Goal: Transaction & Acquisition: Purchase product/service

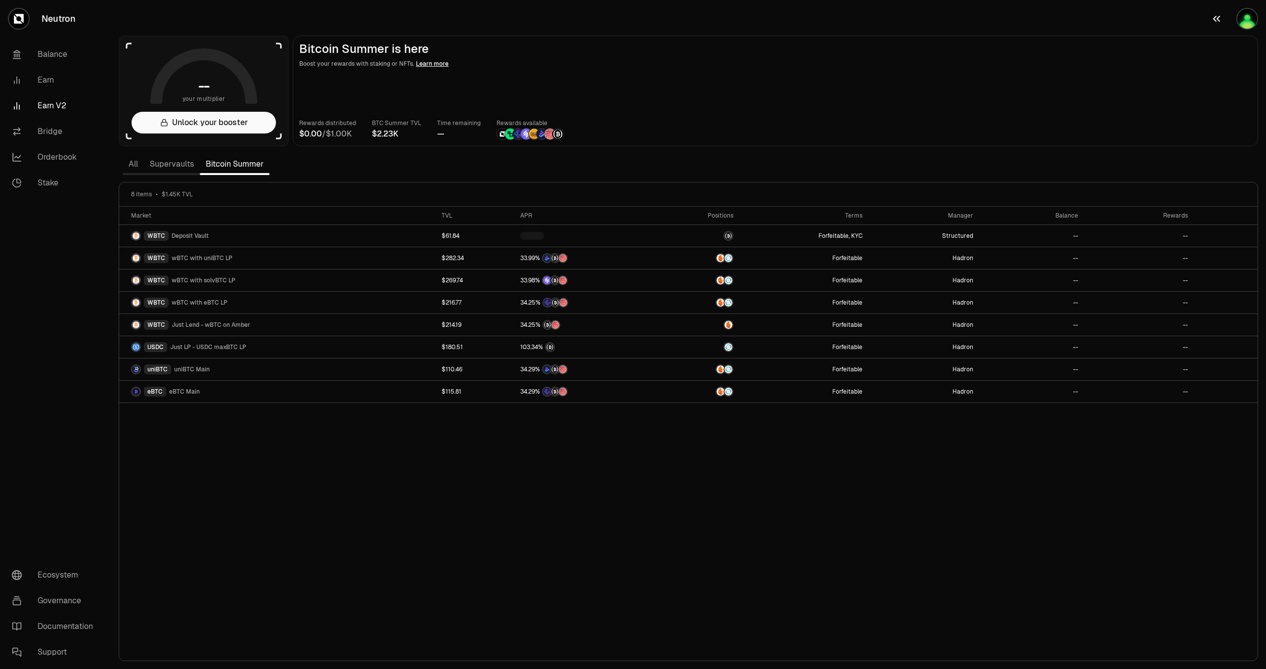
click at [1241, 15] on img "button" at bounding box center [1247, 19] width 20 height 20
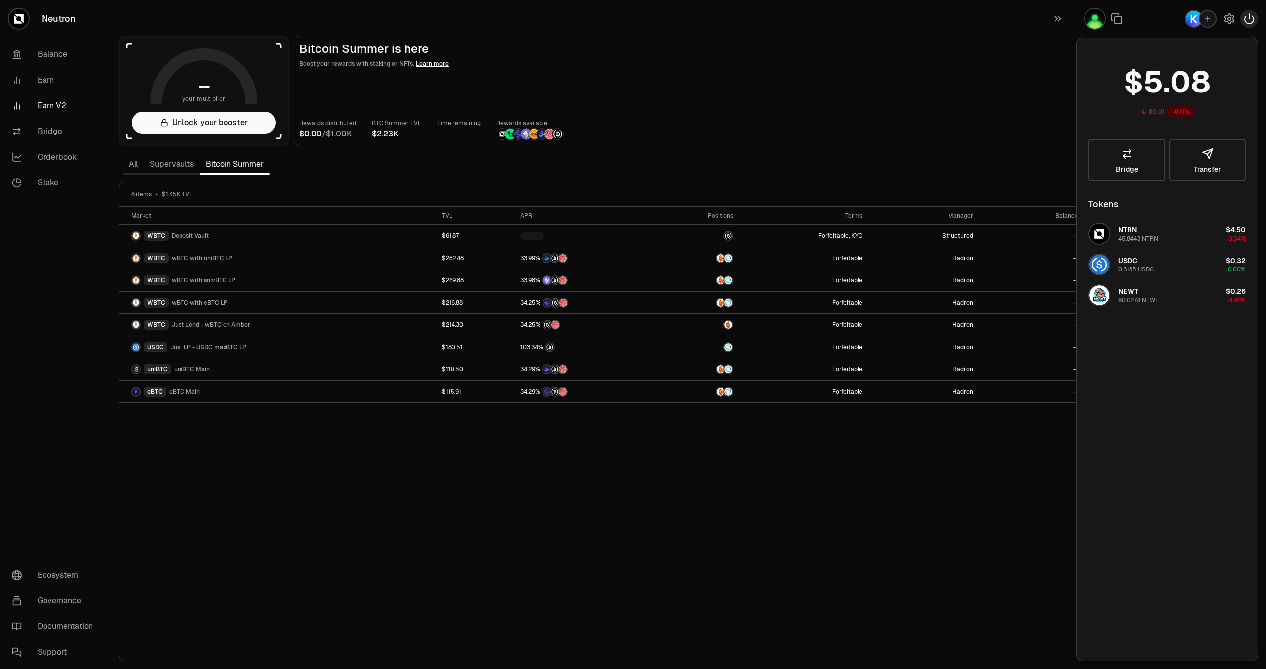
click at [1245, 15] on icon "button" at bounding box center [1249, 19] width 12 height 12
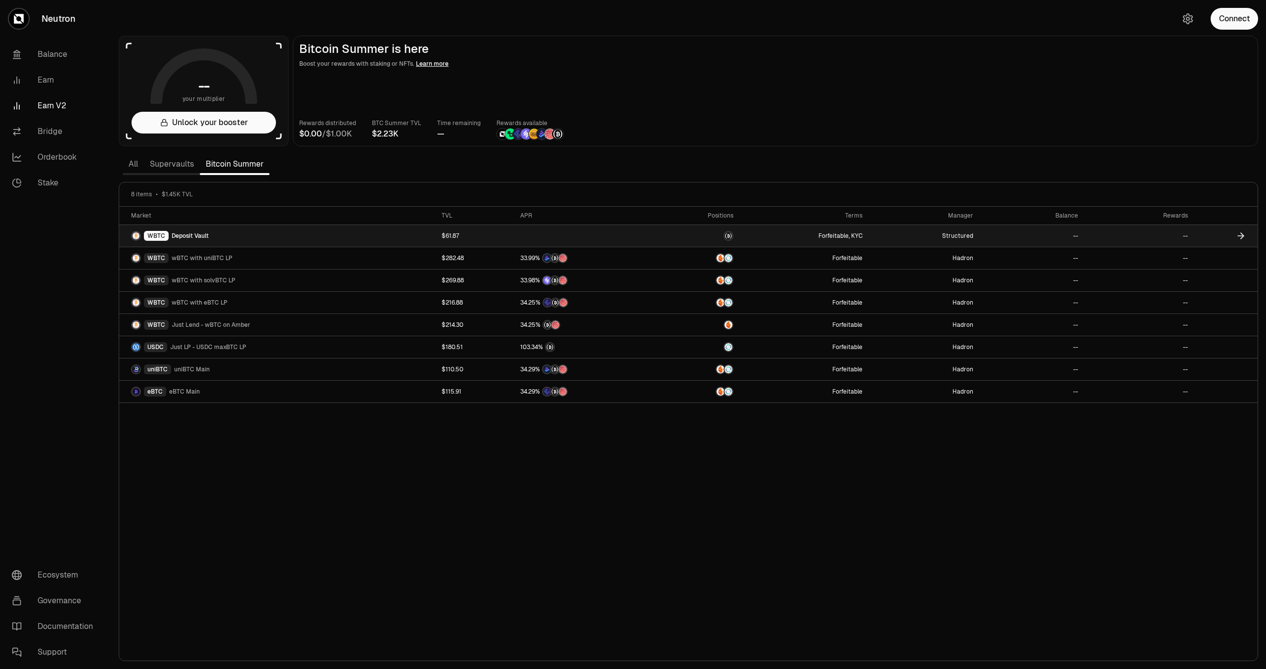
click at [213, 239] on div "WBTC Deposit Vault" at bounding box center [280, 236] width 299 height 10
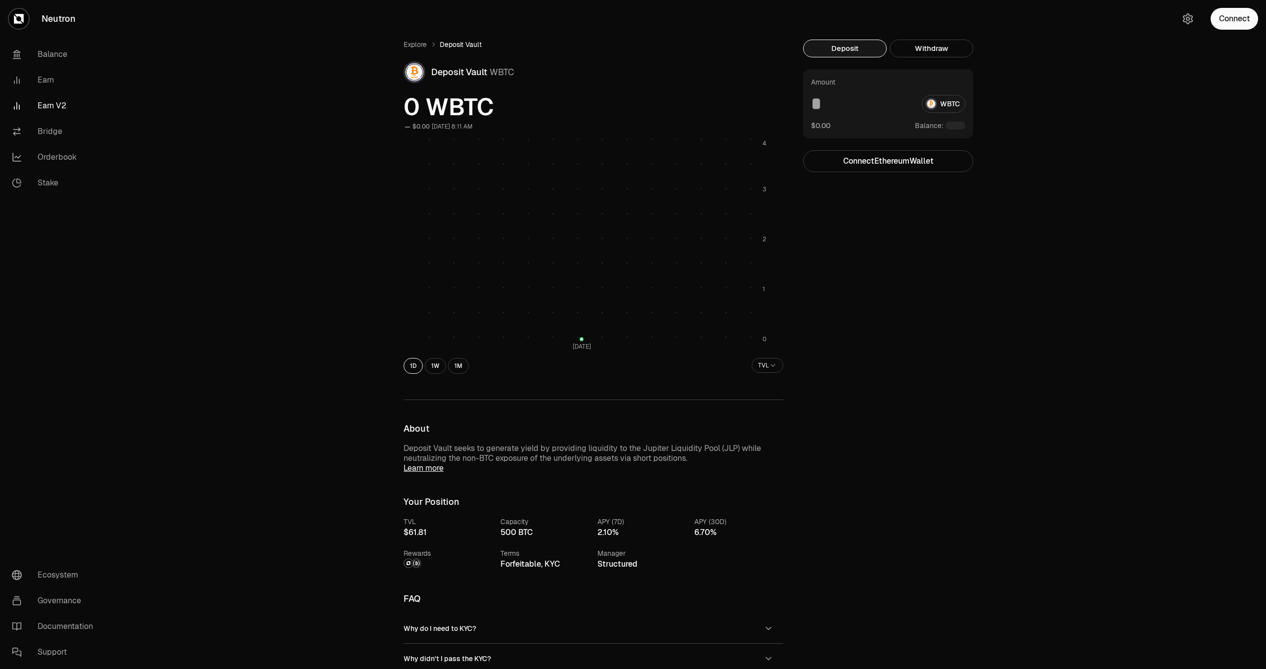
scroll to position [99, 0]
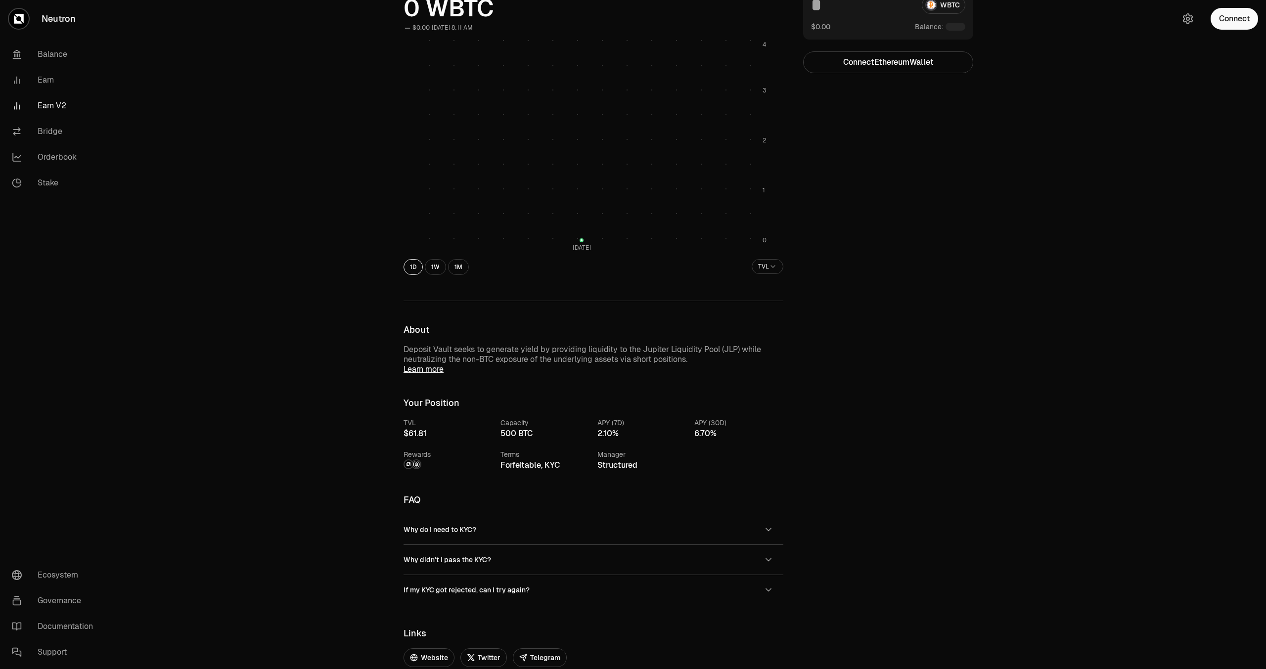
click at [436, 372] on link "Learn more" at bounding box center [424, 369] width 40 height 10
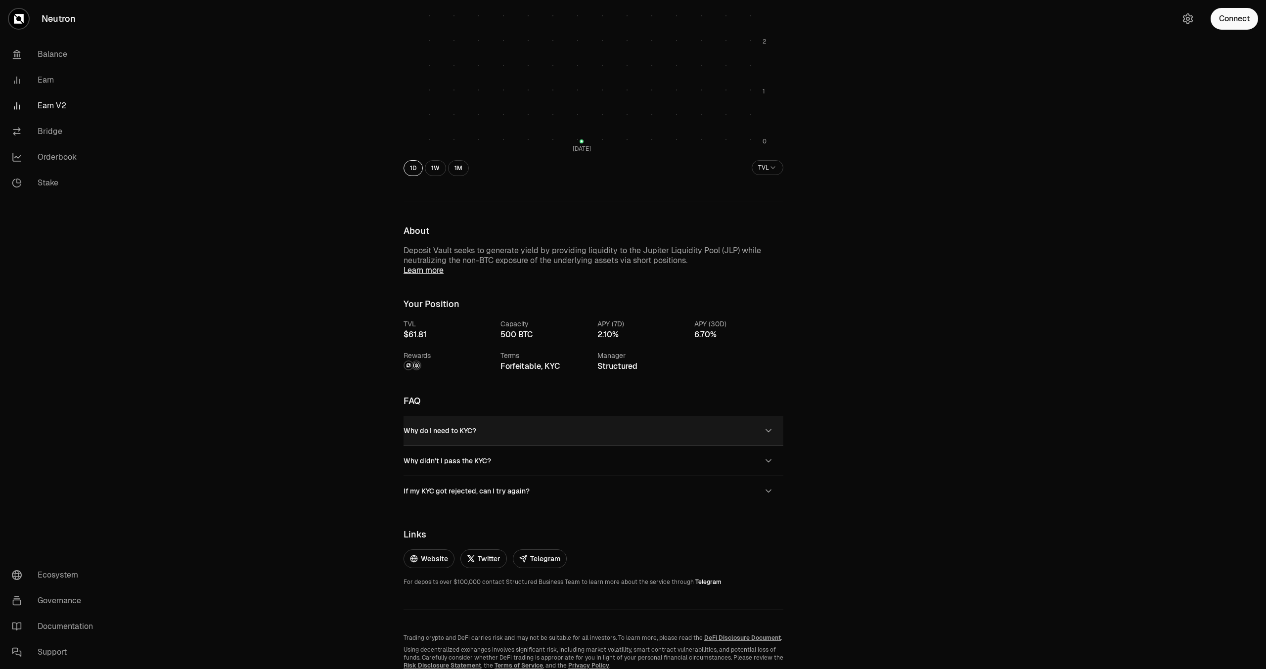
click at [498, 432] on button "Why do I need to KYC?" at bounding box center [594, 431] width 380 height 30
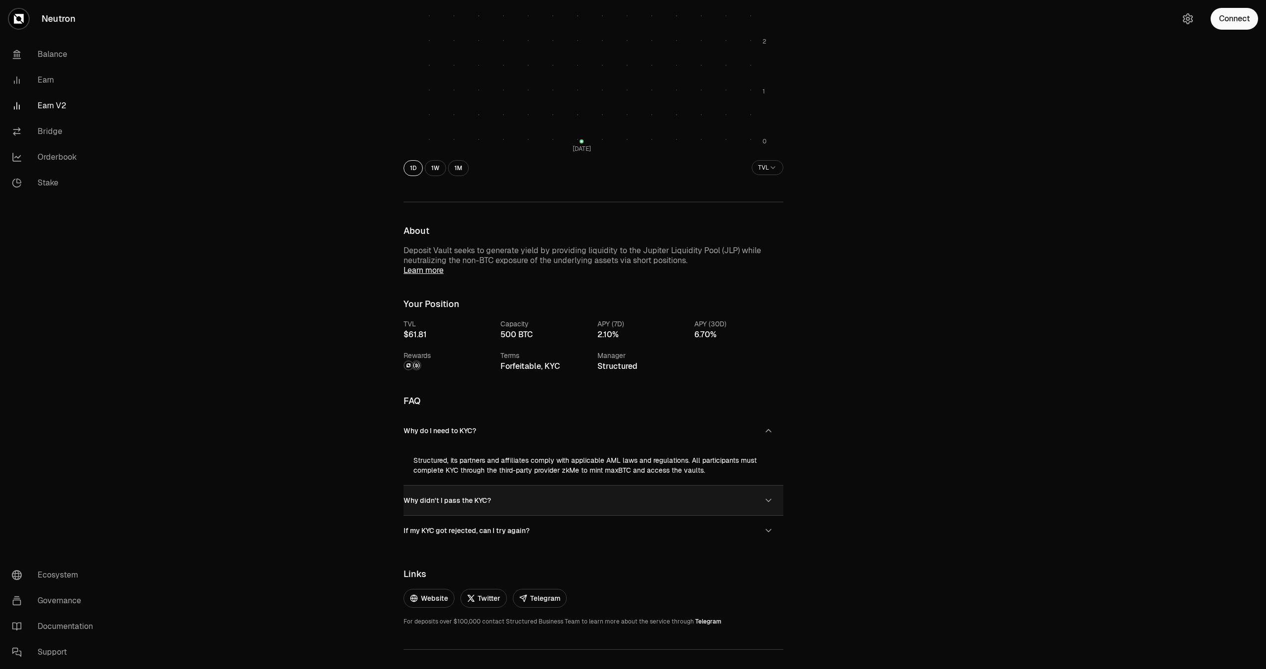
click at [507, 507] on button "Why didn't I pass the KYC?" at bounding box center [594, 501] width 380 height 30
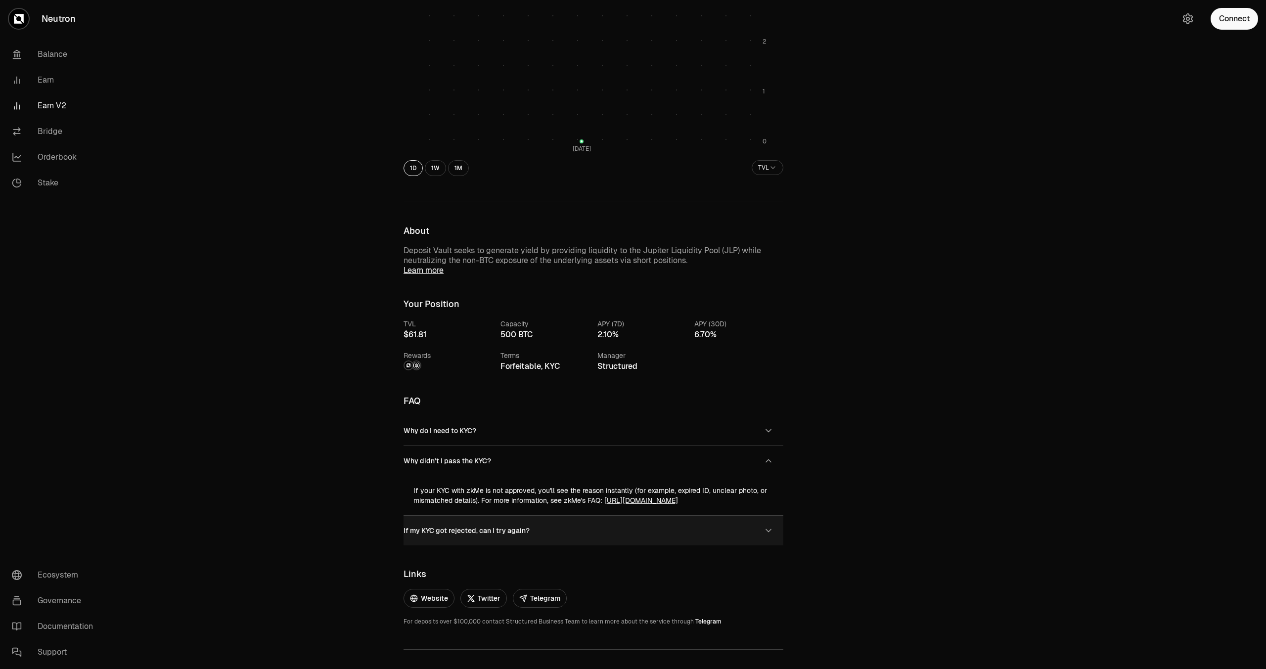
click at [526, 529] on span "If my KYC got rejected, can I try again?" at bounding box center [467, 530] width 126 height 9
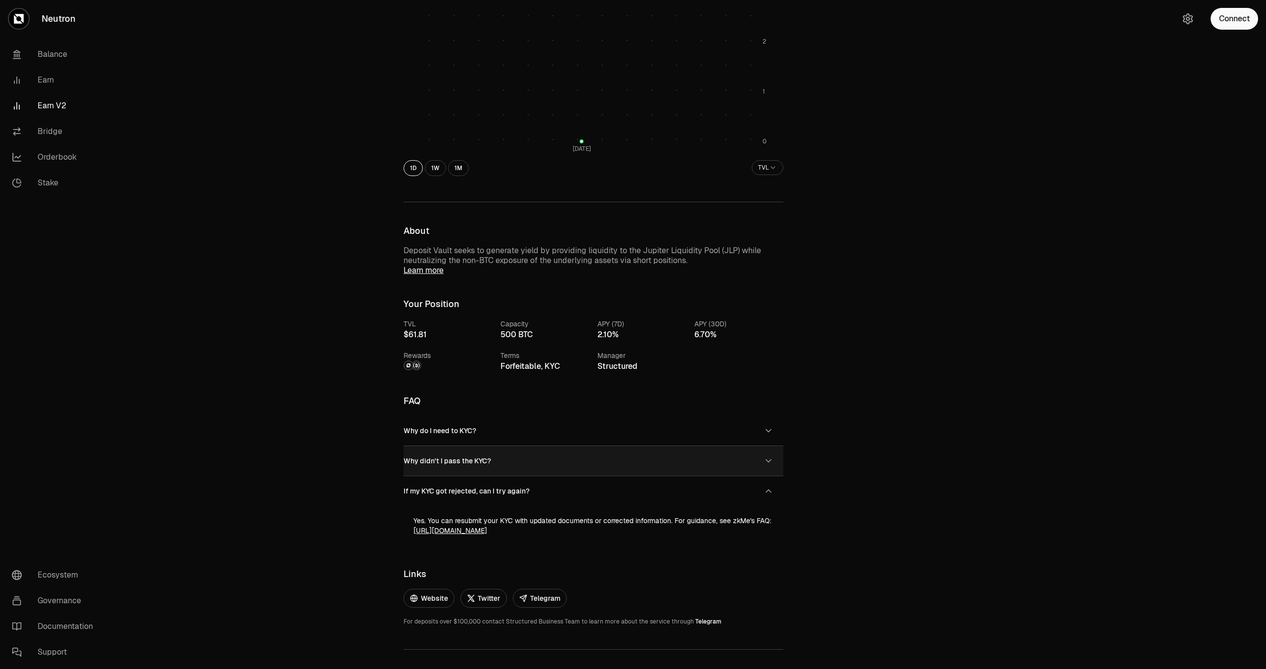
click at [520, 465] on button "Why didn't I pass the KYC?" at bounding box center [594, 461] width 380 height 30
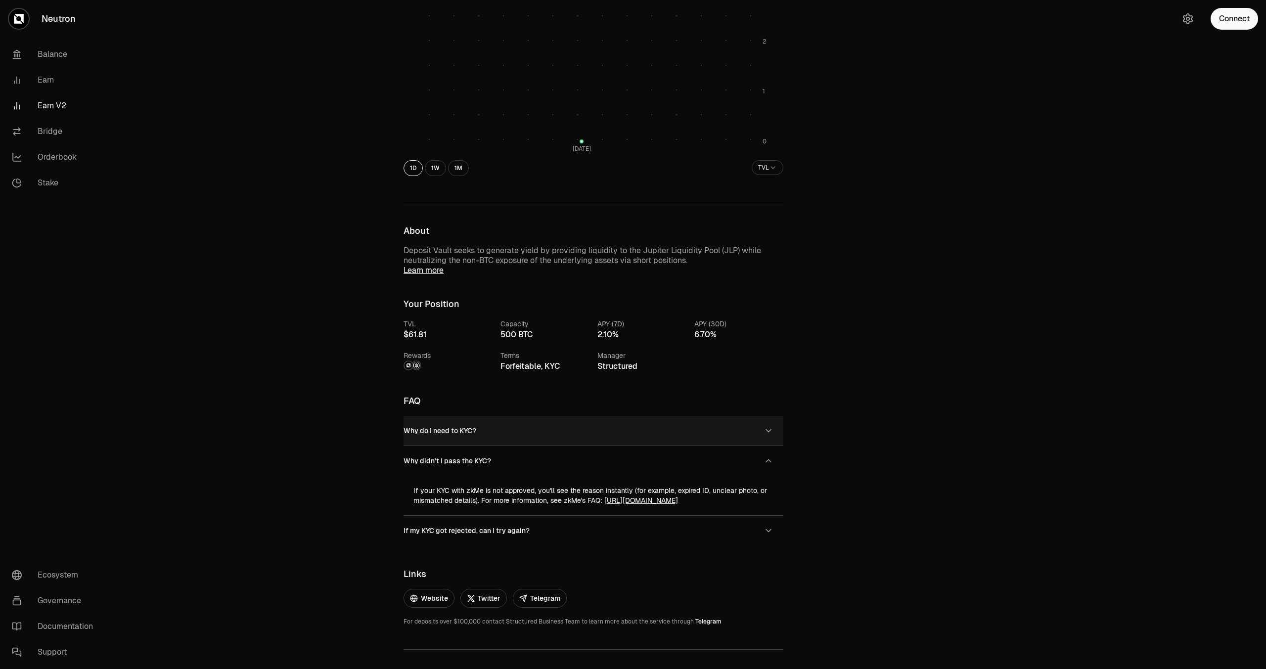
click at [522, 440] on button "Why do I need to KYC?" at bounding box center [594, 431] width 380 height 30
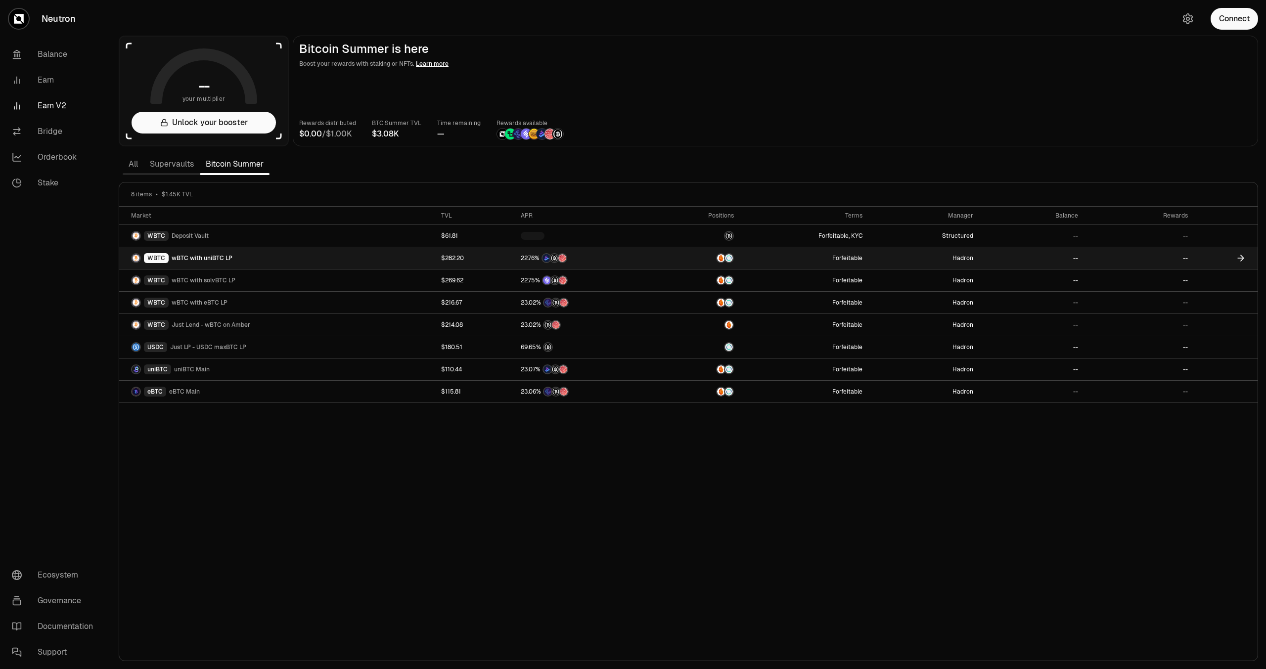
click at [724, 261] on img at bounding box center [721, 258] width 8 height 8
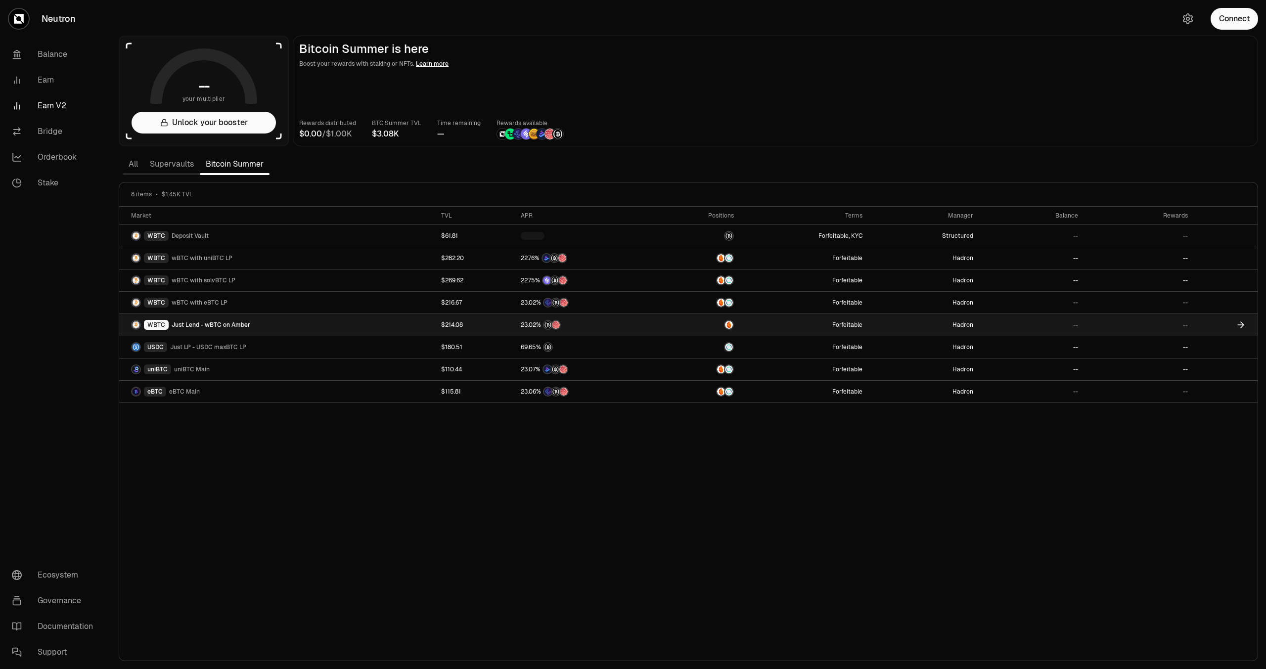
click at [257, 328] on div "WBTC Just Lend - wBTC on Amber" at bounding box center [280, 325] width 298 height 10
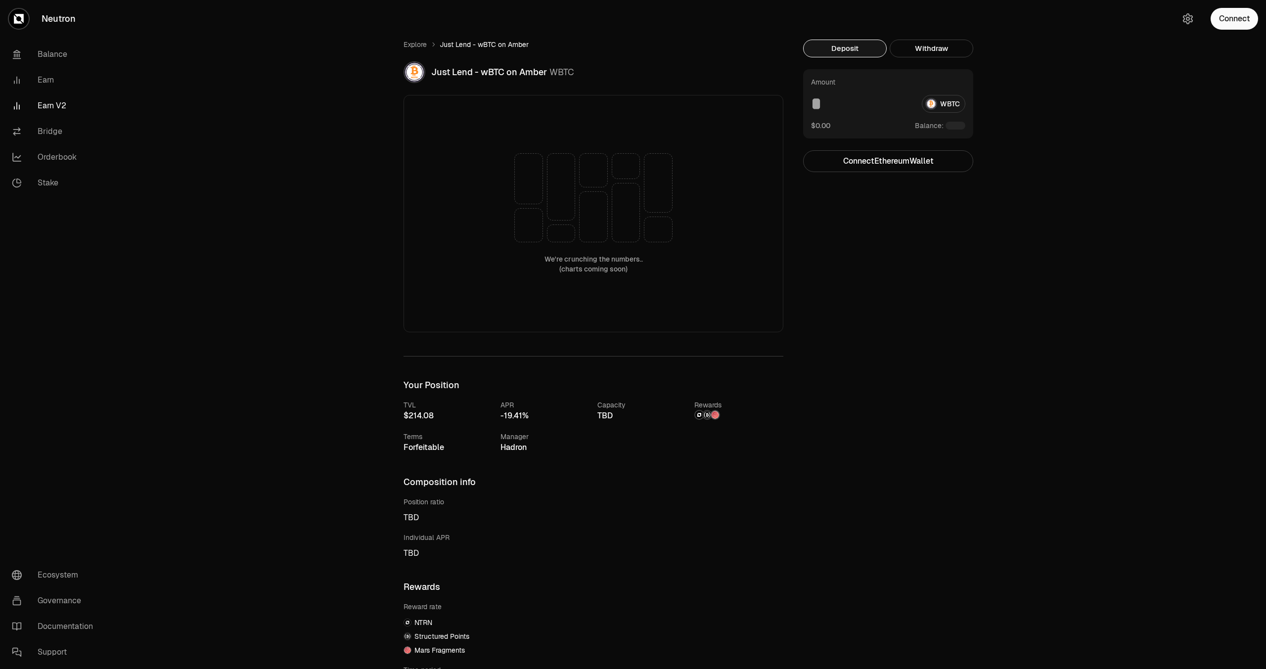
click at [954, 127] on div at bounding box center [956, 126] width 20 height 8
click at [1253, 23] on button "Connect" at bounding box center [1234, 19] width 47 height 22
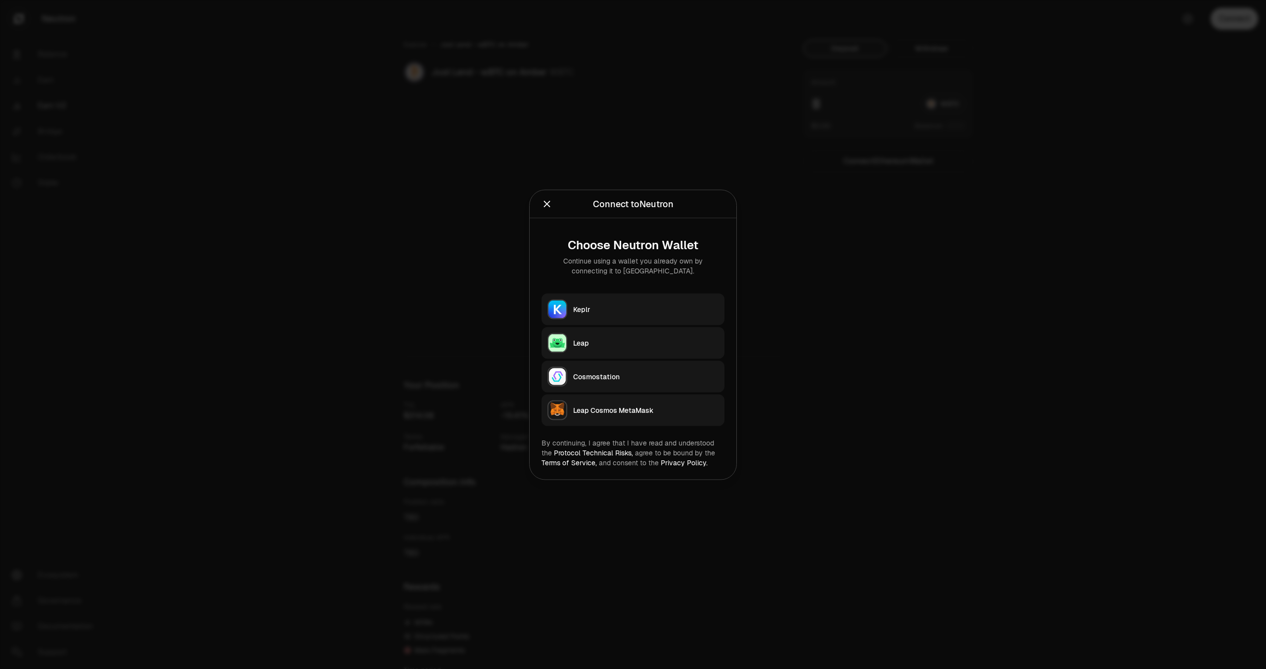
click at [617, 298] on button "Keplr" at bounding box center [633, 309] width 183 height 32
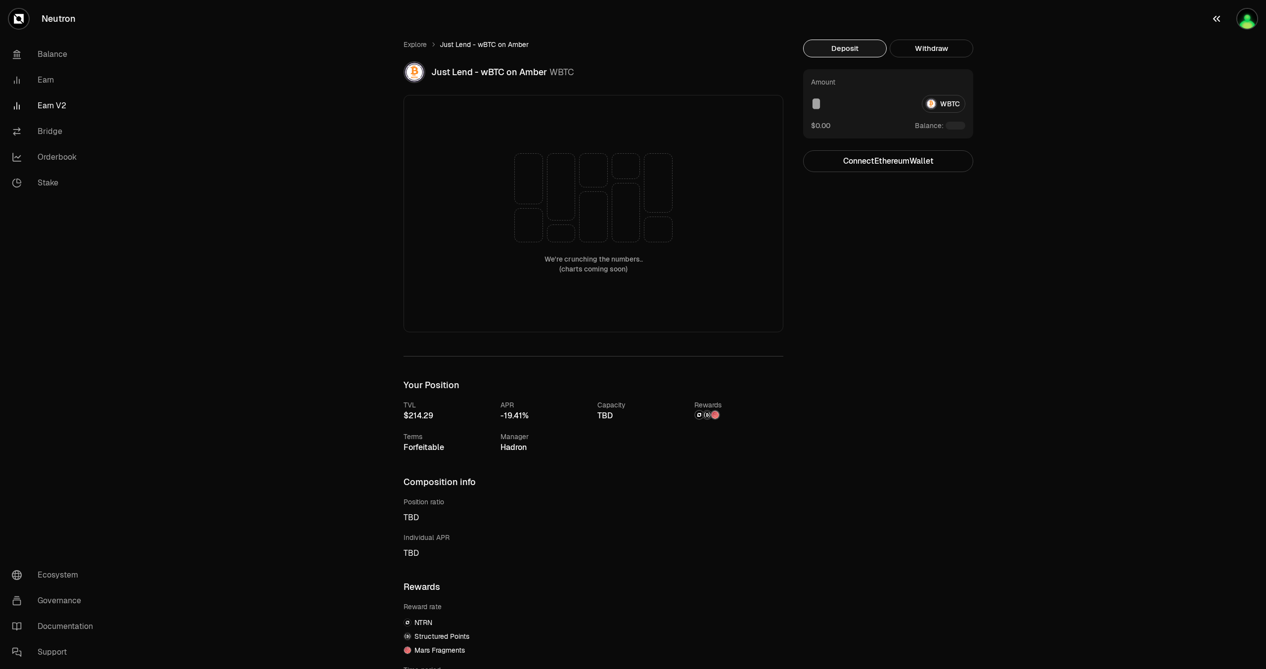
click at [1251, 15] on img "button" at bounding box center [1247, 19] width 20 height 20
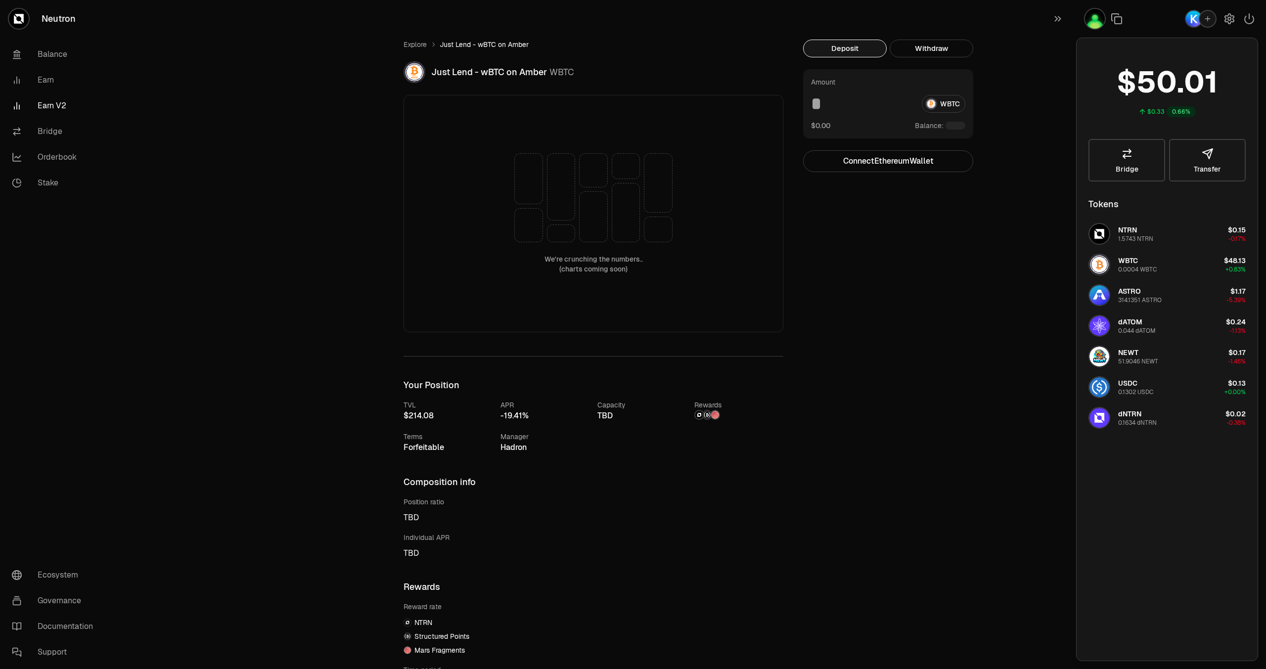
click at [918, 341] on div "Deposit Withdraw Amount WBTC $0.00 Balance: Connect Ethereum Wallet Trading cry…" at bounding box center [894, 411] width 182 height 742
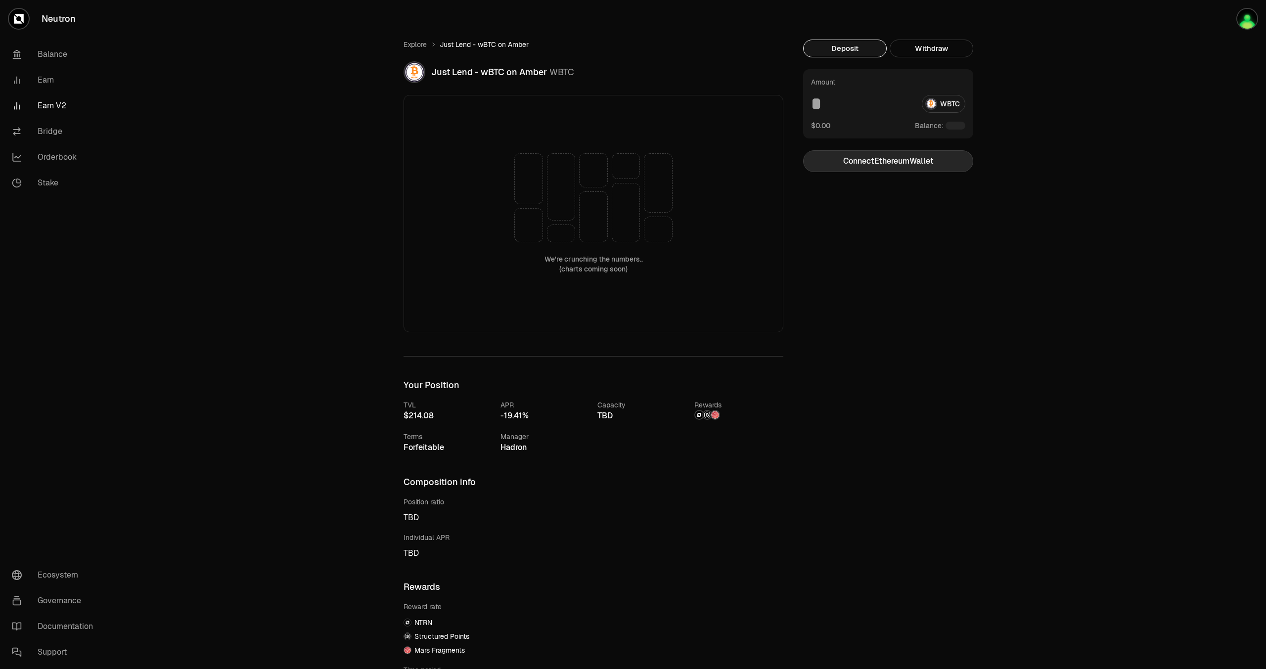
click at [875, 159] on button "Connect Ethereum Wallet" at bounding box center [888, 161] width 170 height 22
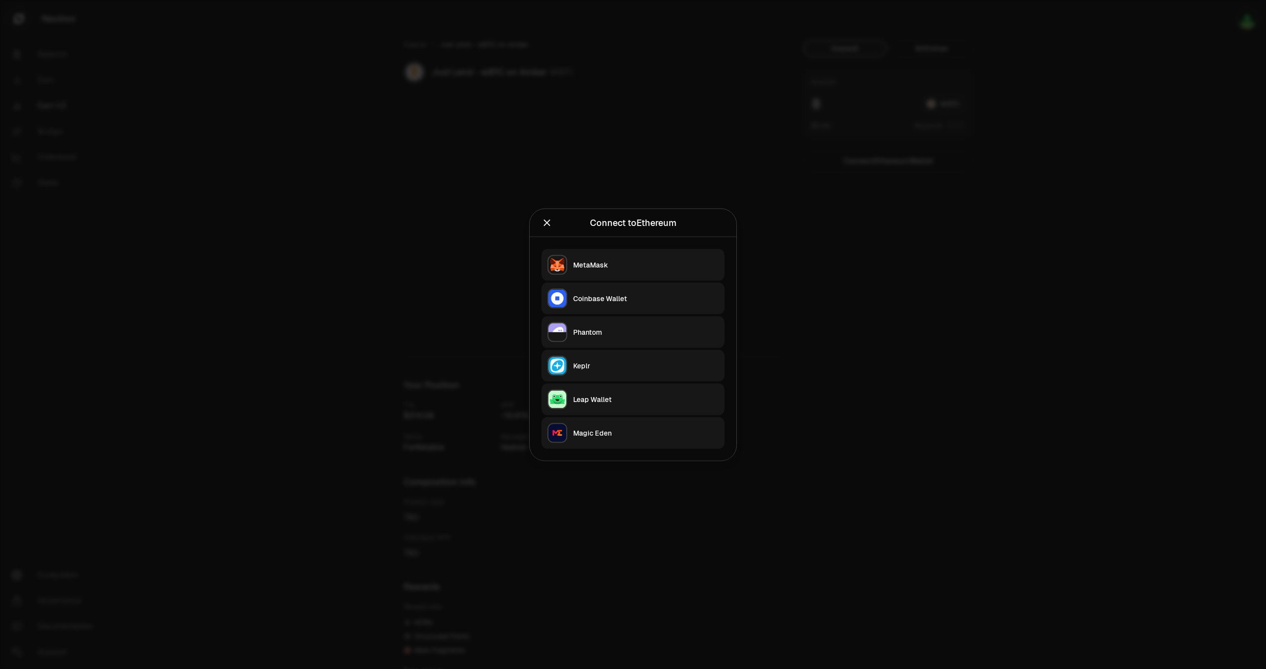
click at [628, 259] on button "MetaMask" at bounding box center [633, 265] width 183 height 32
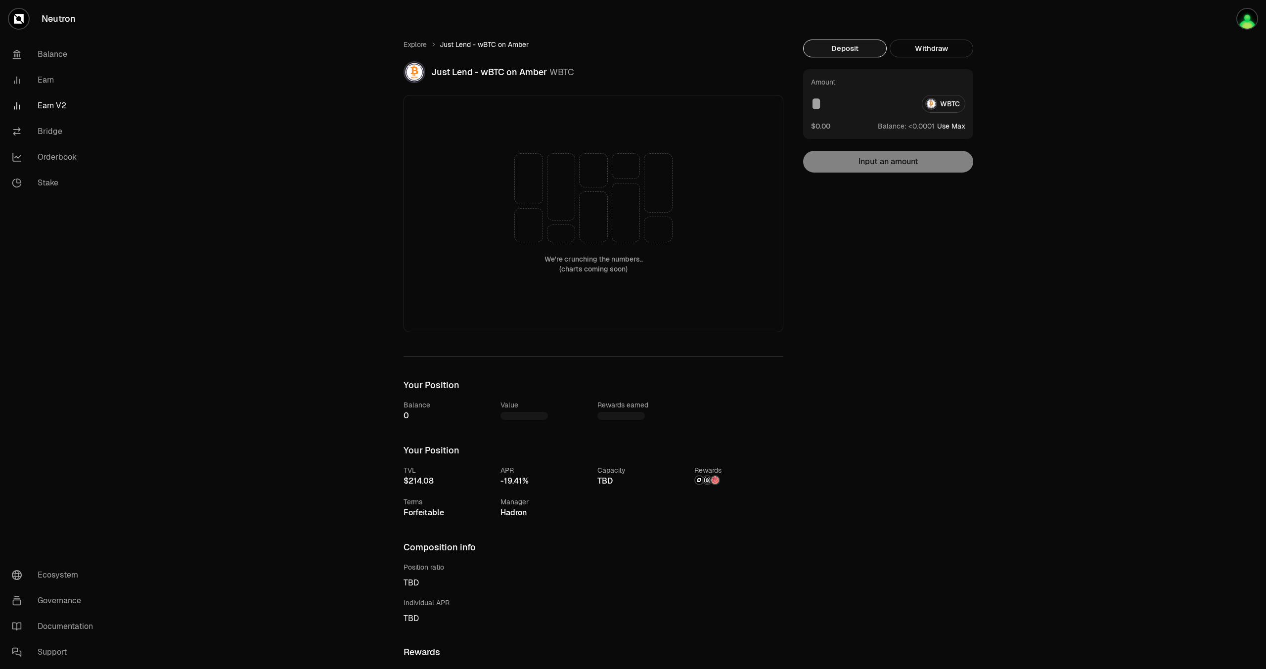
click at [950, 125] on button "Use Max" at bounding box center [951, 126] width 28 height 10
type input "**********"
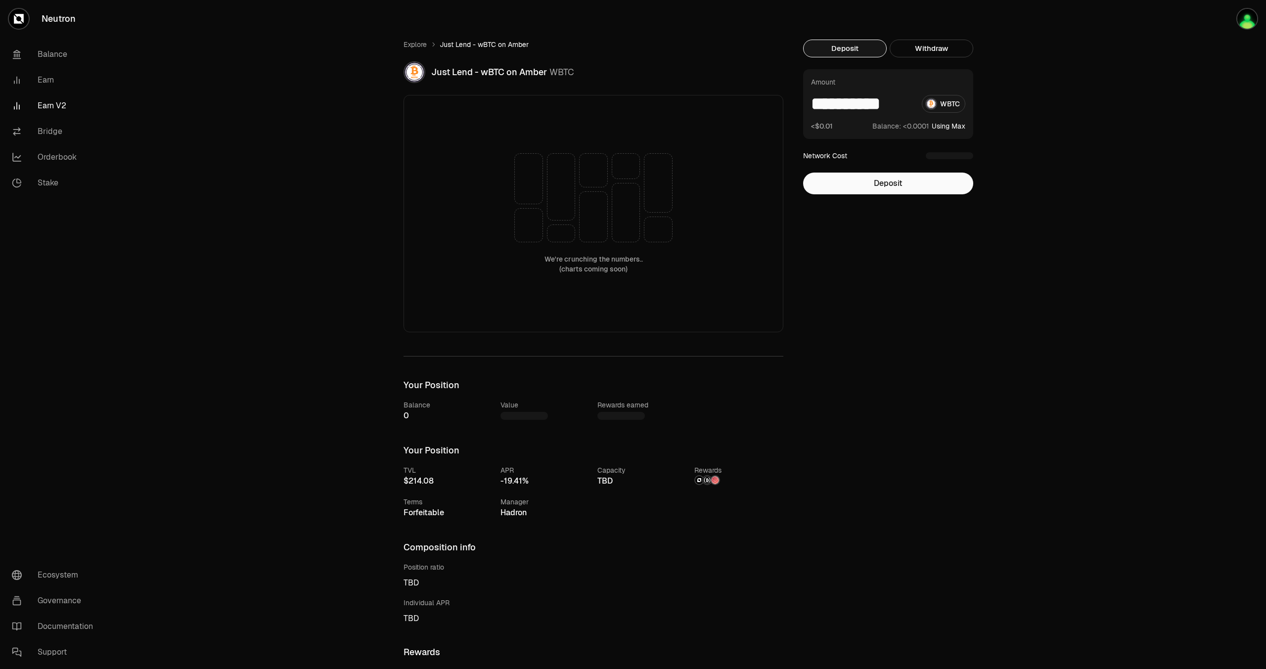
click at [853, 105] on input "**********" at bounding box center [862, 104] width 103 height 18
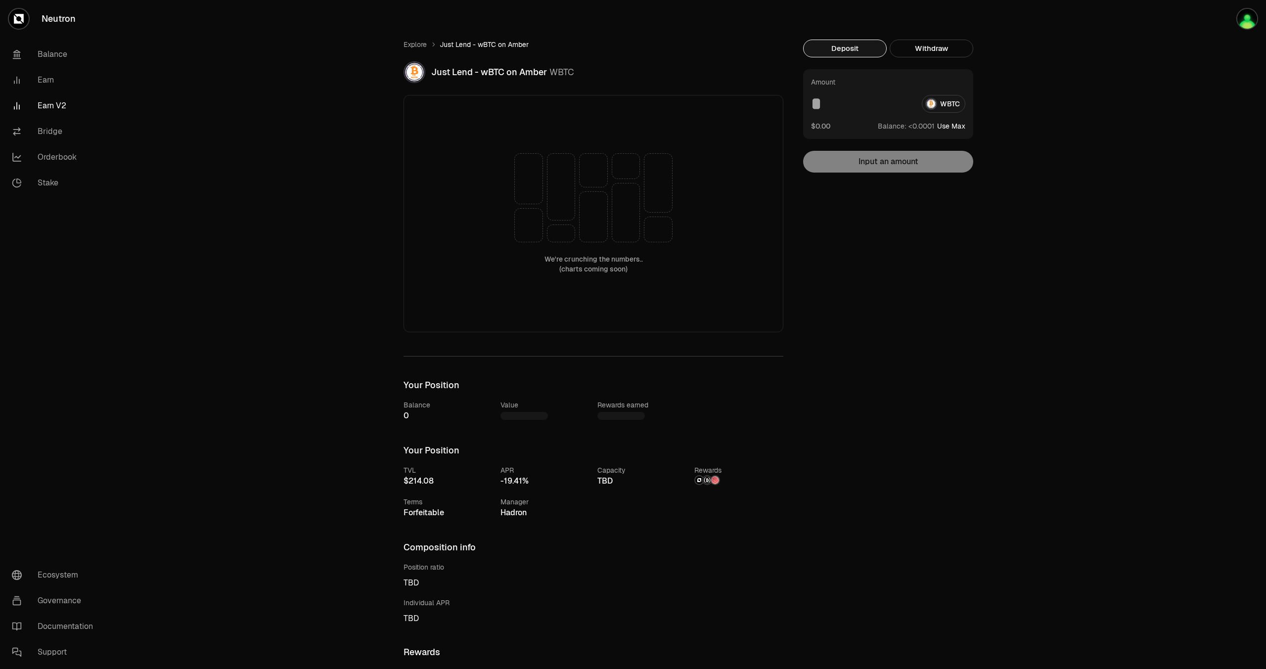
click at [955, 102] on div "WBTC" at bounding box center [888, 104] width 154 height 18
click at [51, 129] on link "Bridge" at bounding box center [55, 132] width 103 height 26
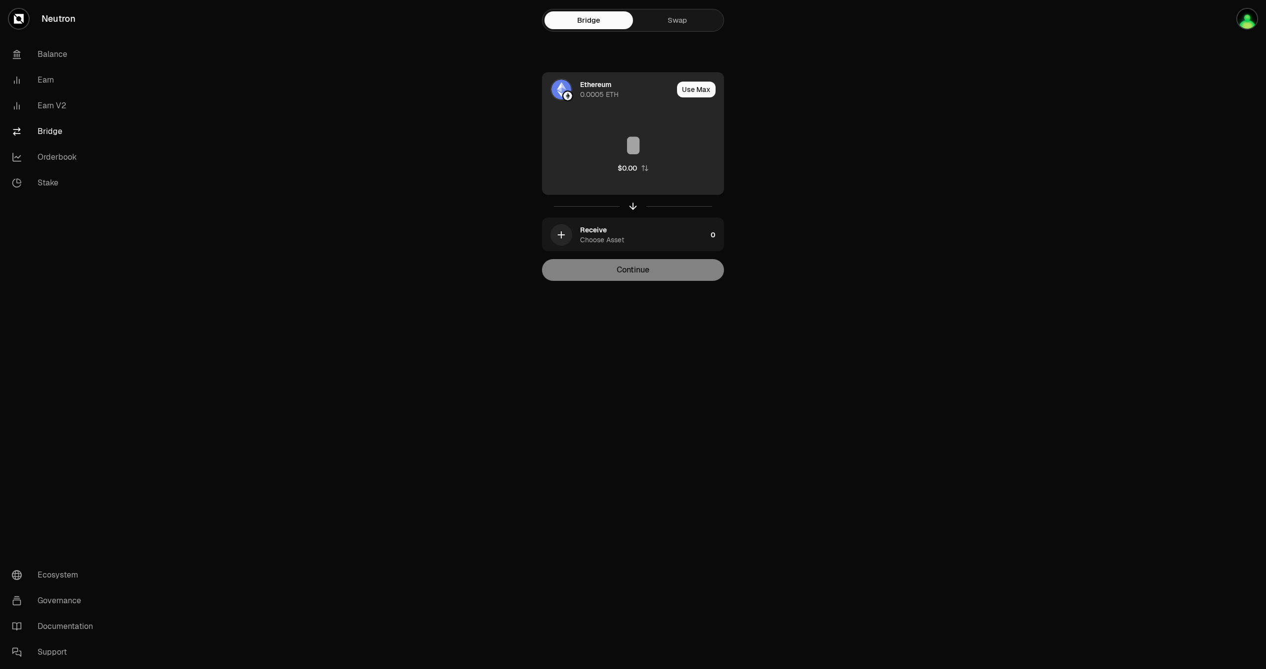
click at [570, 99] on img at bounding box center [567, 95] width 9 height 9
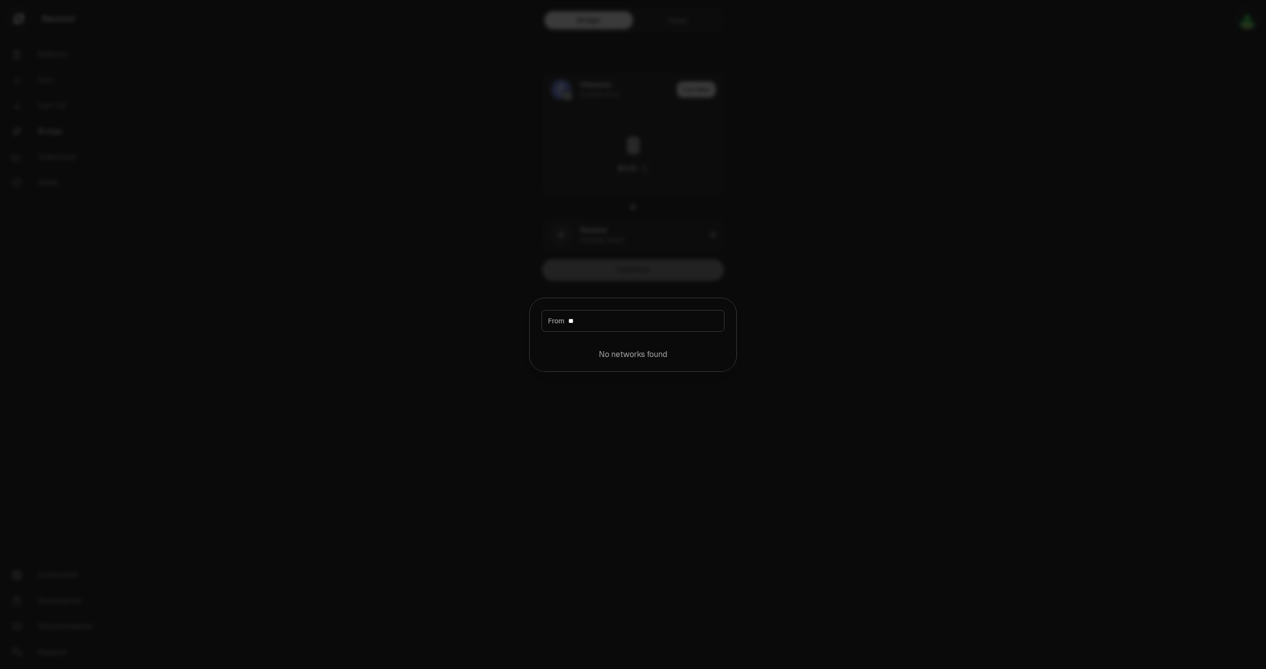
type input "*"
type input "***"
click at [595, 356] on div "Neutron" at bounding box center [584, 352] width 26 height 10
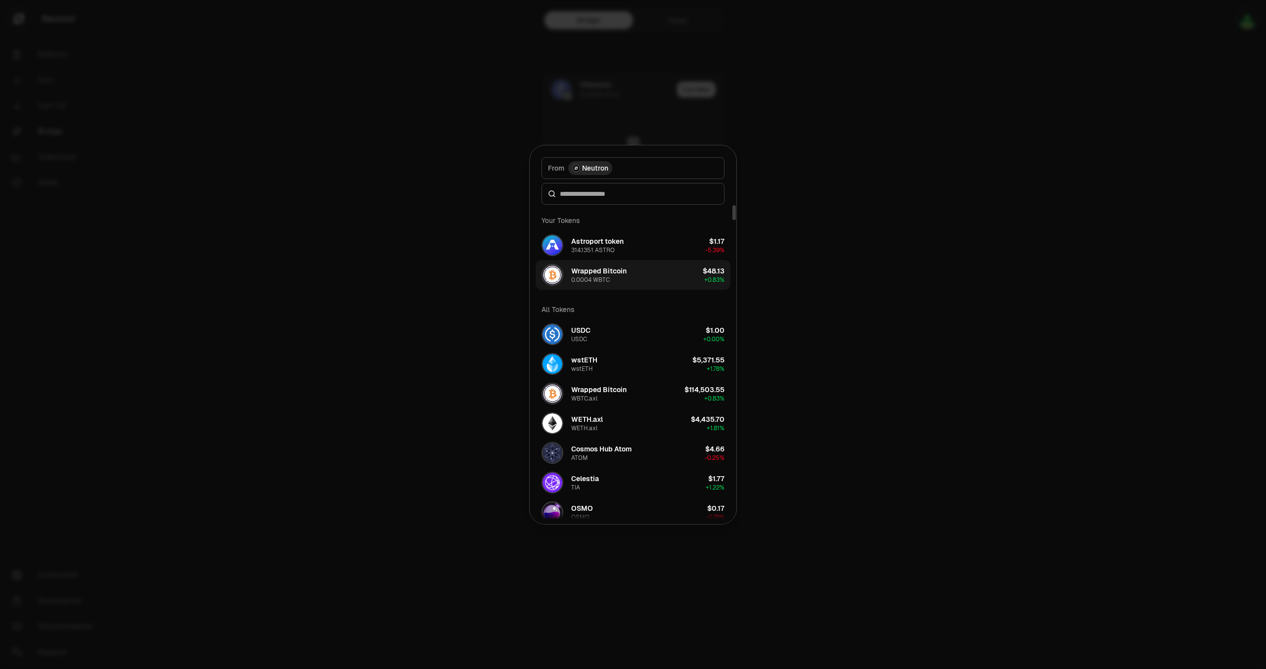
click at [630, 282] on button "Wrapped Bitcoin 0.0004 WBTC $48.13 + 0.83%" at bounding box center [633, 275] width 195 height 30
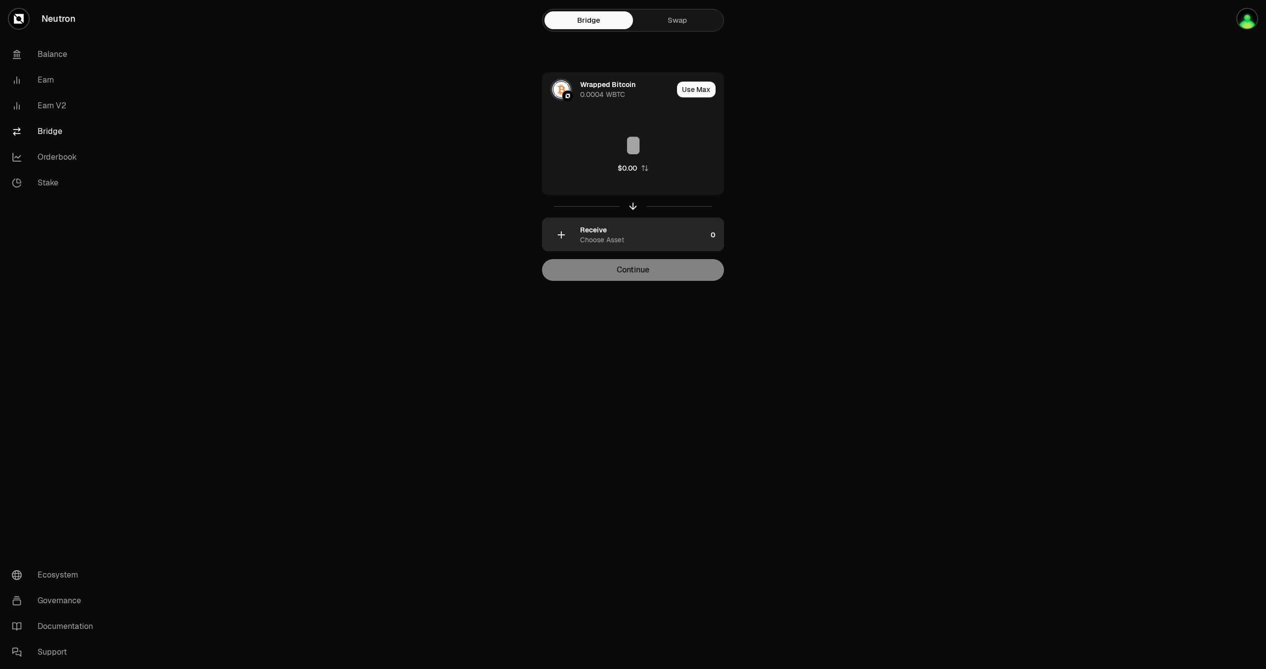
click at [593, 238] on div "Choose Asset" at bounding box center [602, 240] width 44 height 10
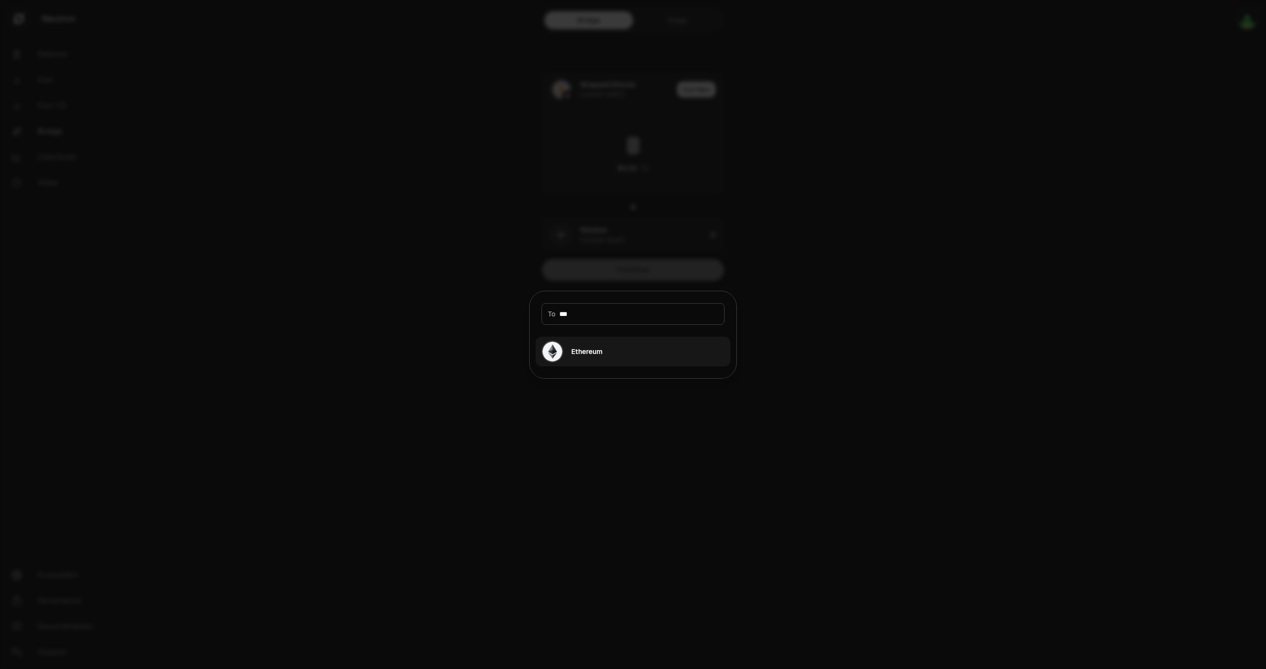
type input "***"
click at [588, 356] on div "Ethereum" at bounding box center [586, 352] width 31 height 10
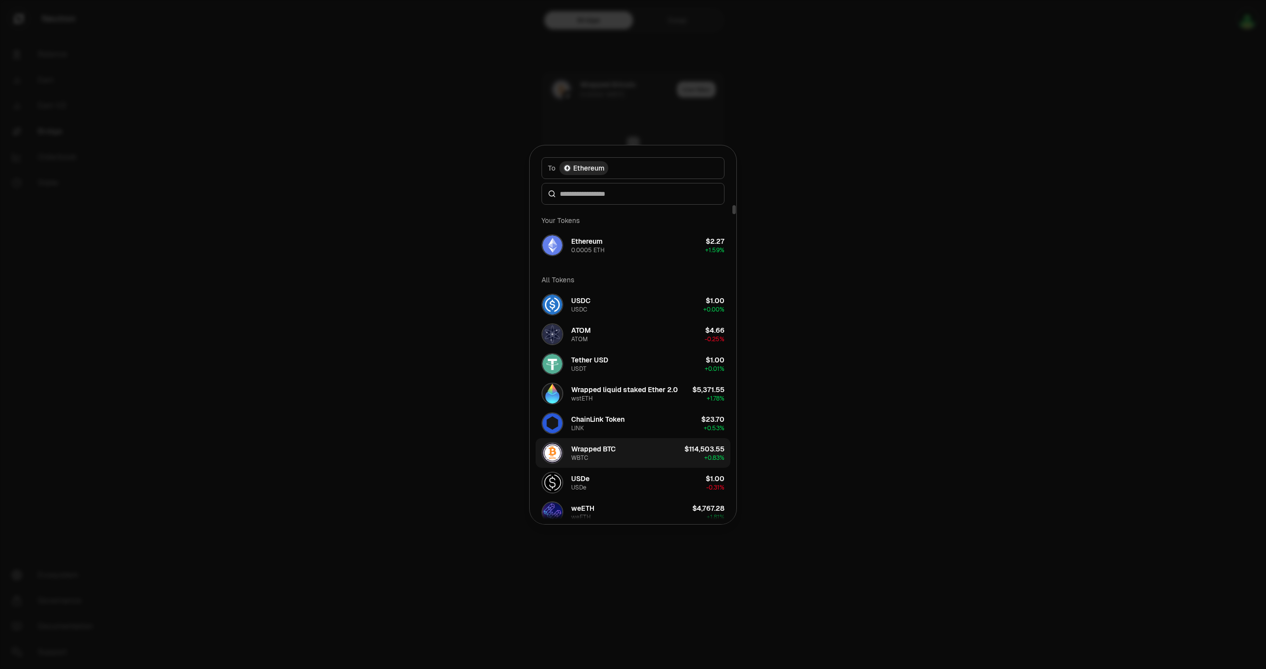
click at [615, 451] on div "Wrapped BTC" at bounding box center [593, 449] width 45 height 10
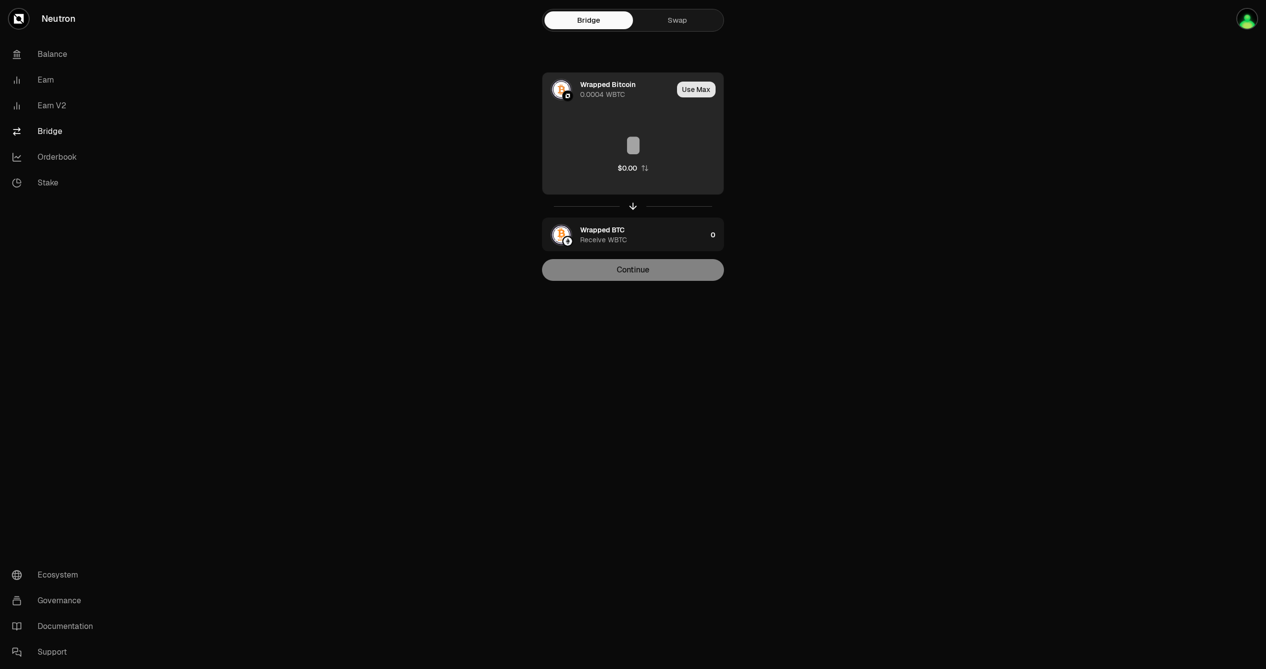
click at [696, 90] on button "Use Max" at bounding box center [696, 90] width 39 height 16
type input "**********"
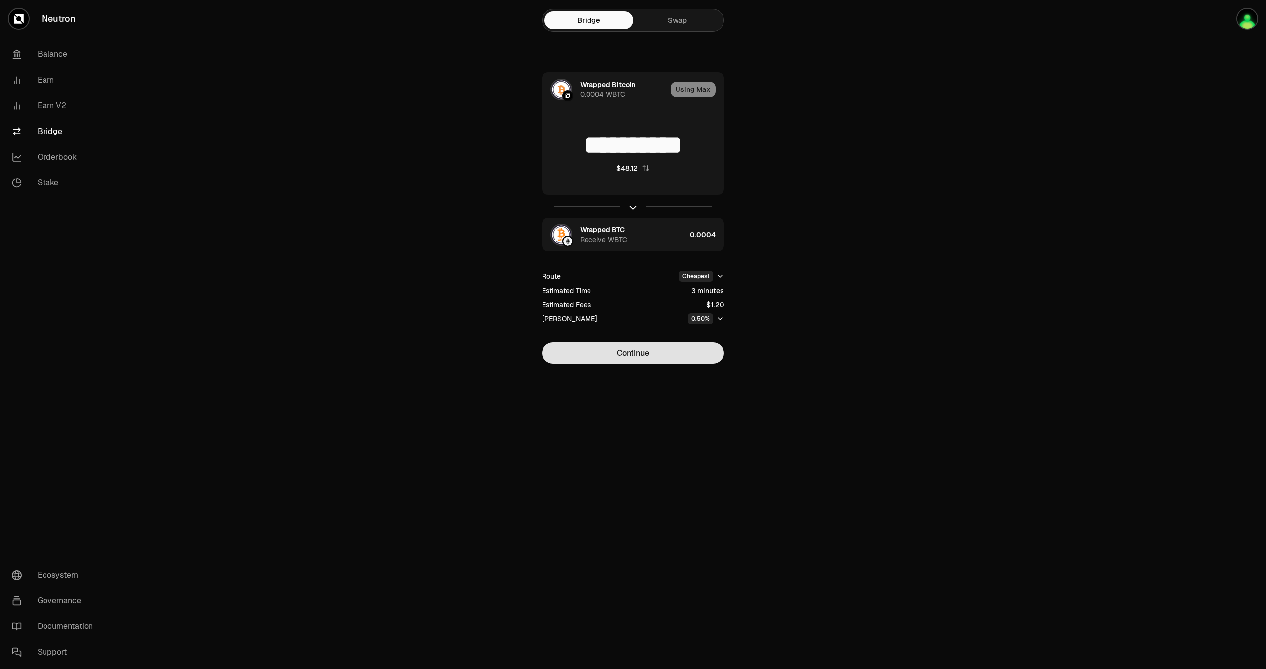
click at [652, 356] on button "Continue" at bounding box center [633, 353] width 182 height 22
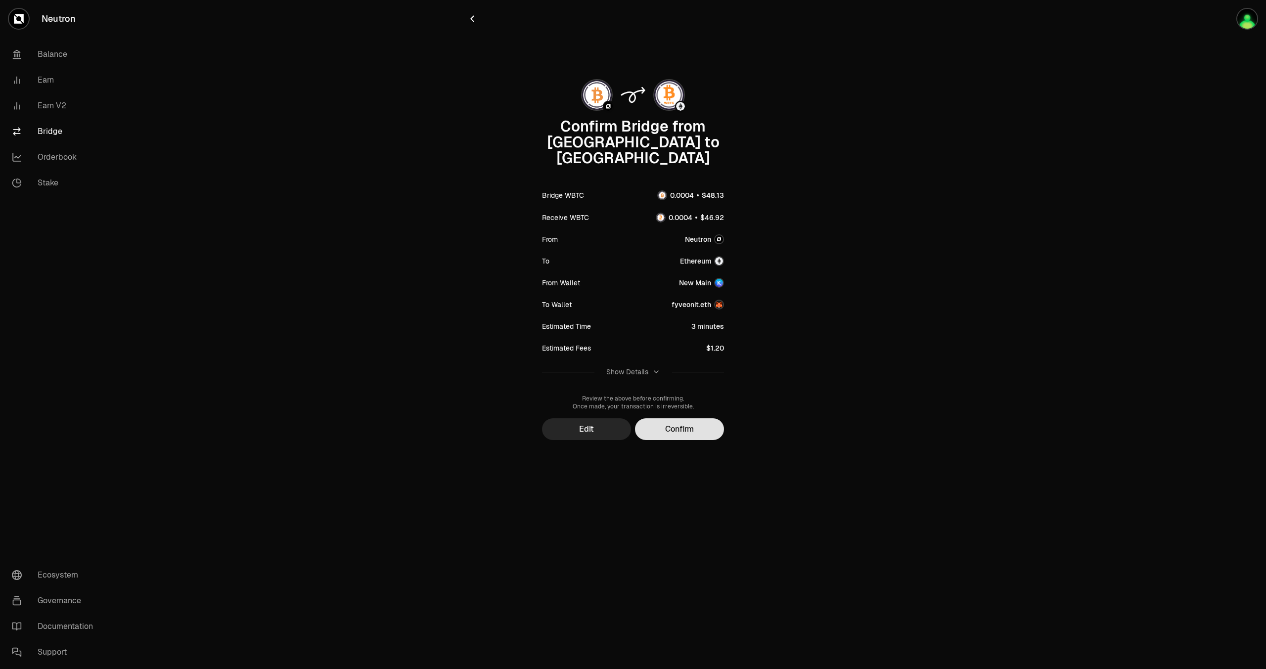
click at [685, 418] on button "Confirm" at bounding box center [679, 429] width 89 height 22
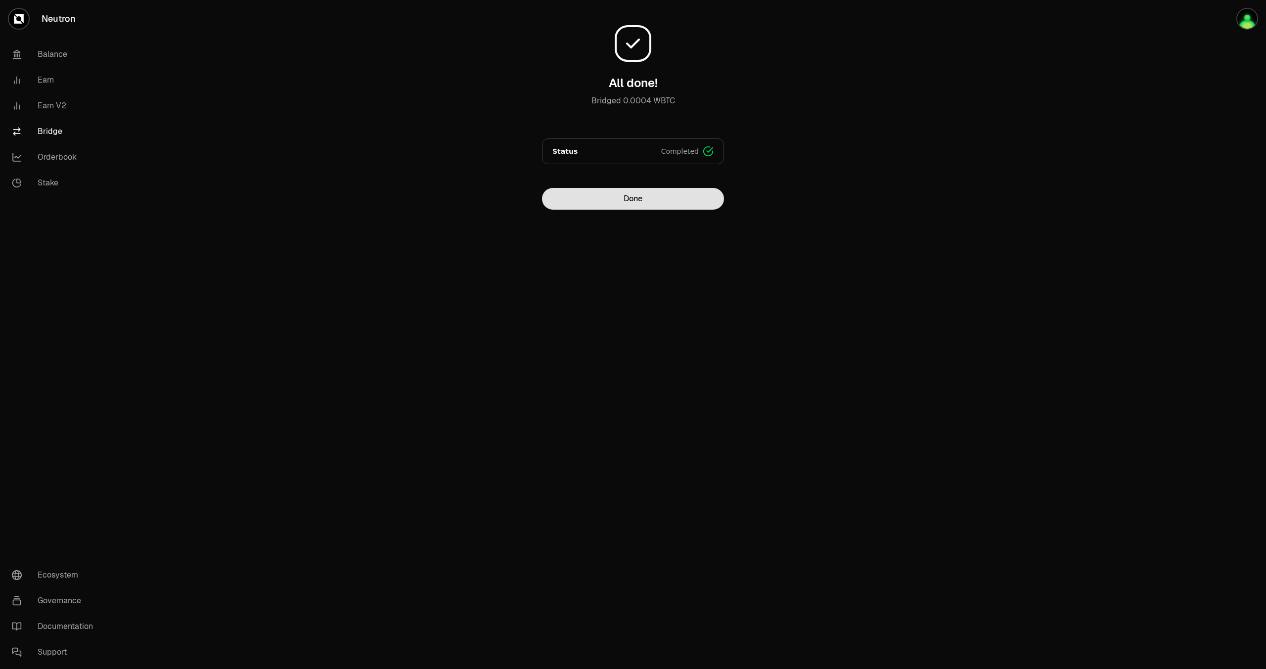
click at [612, 202] on button "Done" at bounding box center [633, 199] width 182 height 22
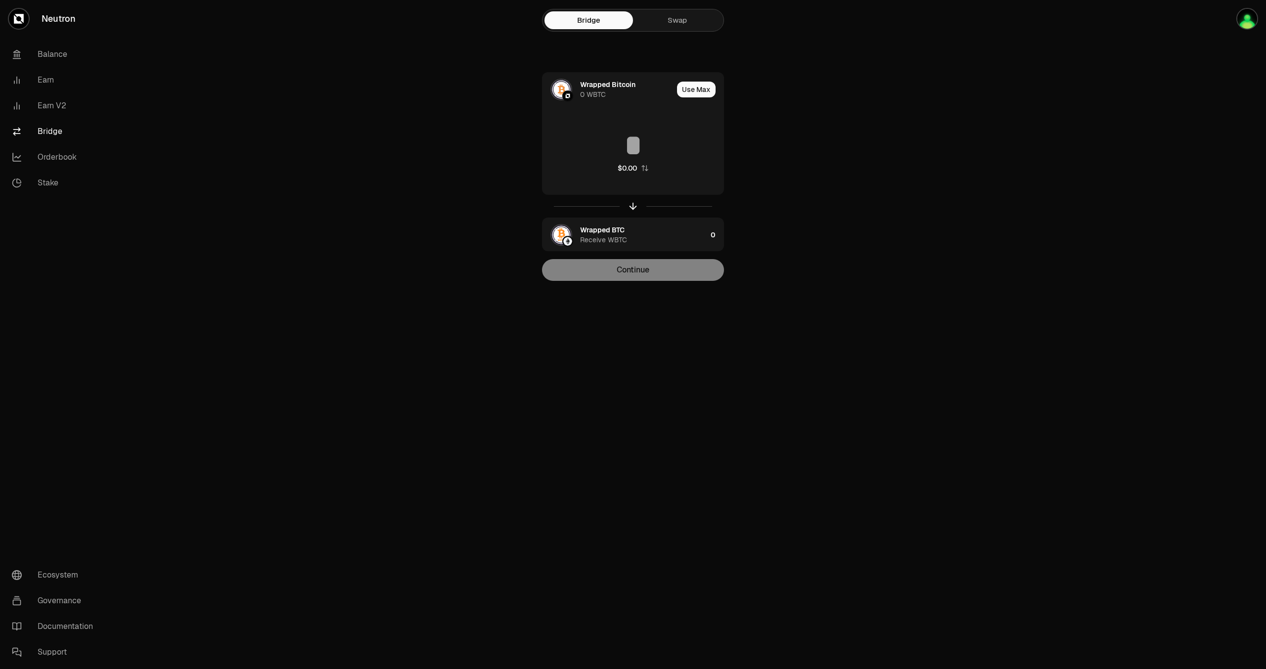
click at [257, 152] on main "Bridge Swap Wrapped Bitcoin 0 WBTC Use Max $0.00 Wrapped BTC Receive WBTC 0 Con…" at bounding box center [688, 160] width 1155 height 320
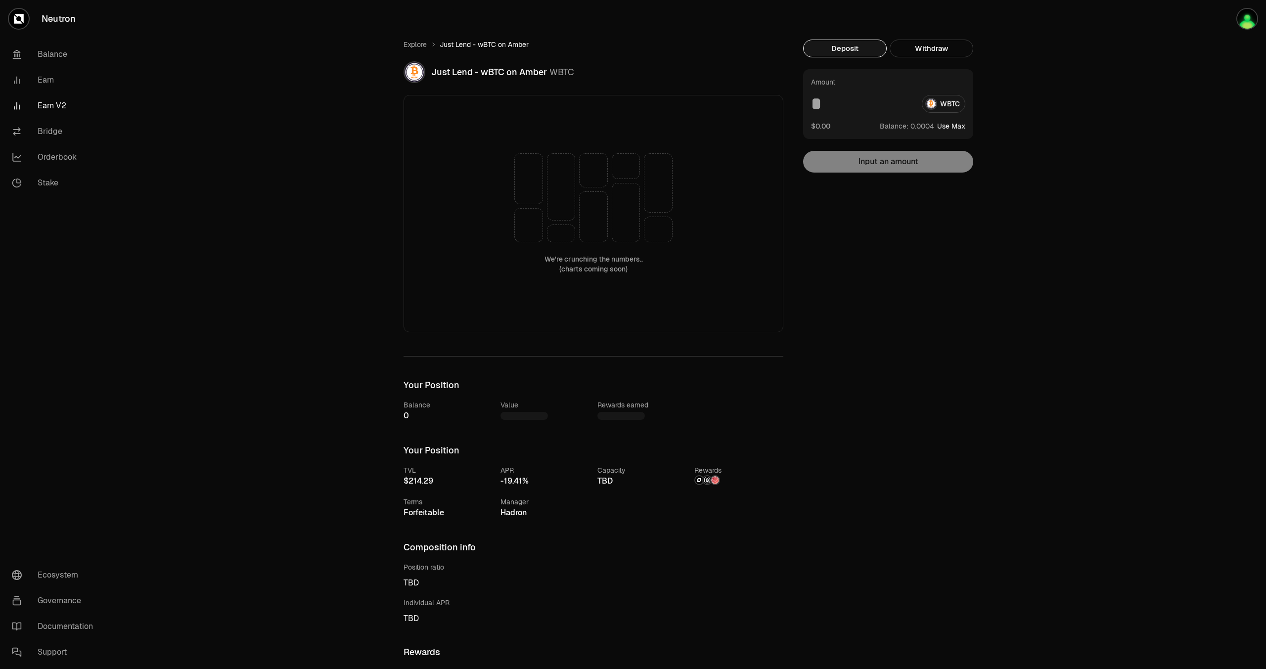
click at [952, 125] on button "Use Max" at bounding box center [951, 126] width 28 height 10
type input "**********"
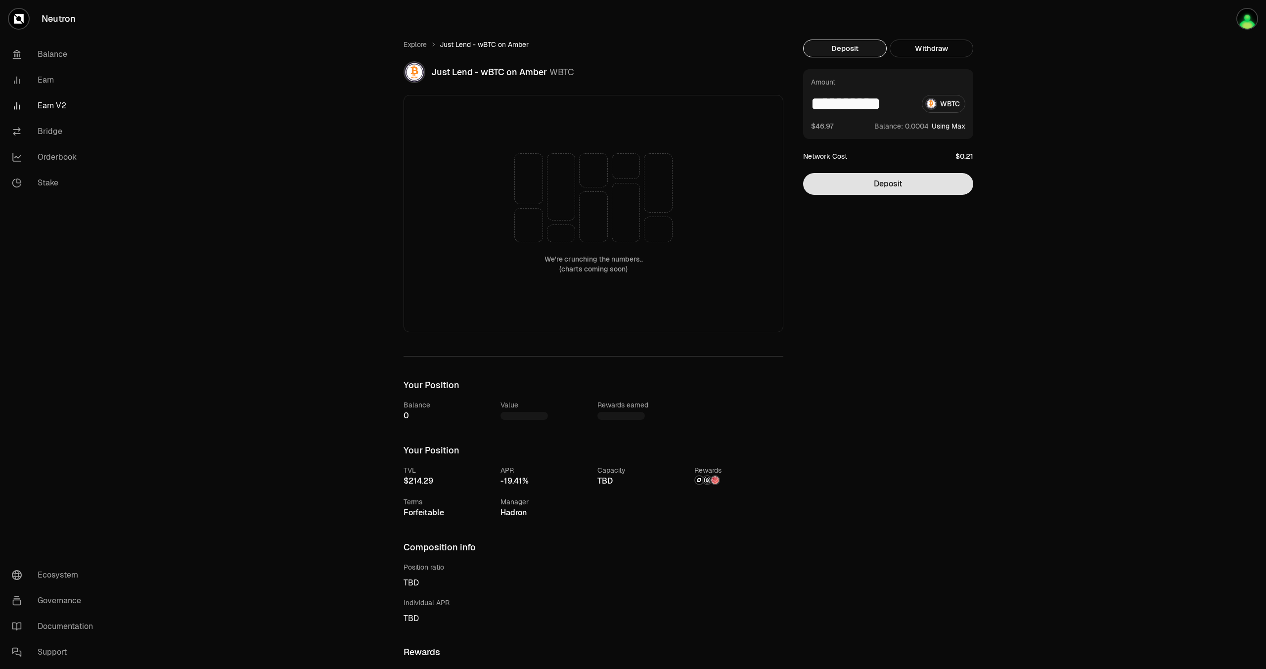
click at [919, 187] on button "Deposit" at bounding box center [888, 184] width 170 height 22
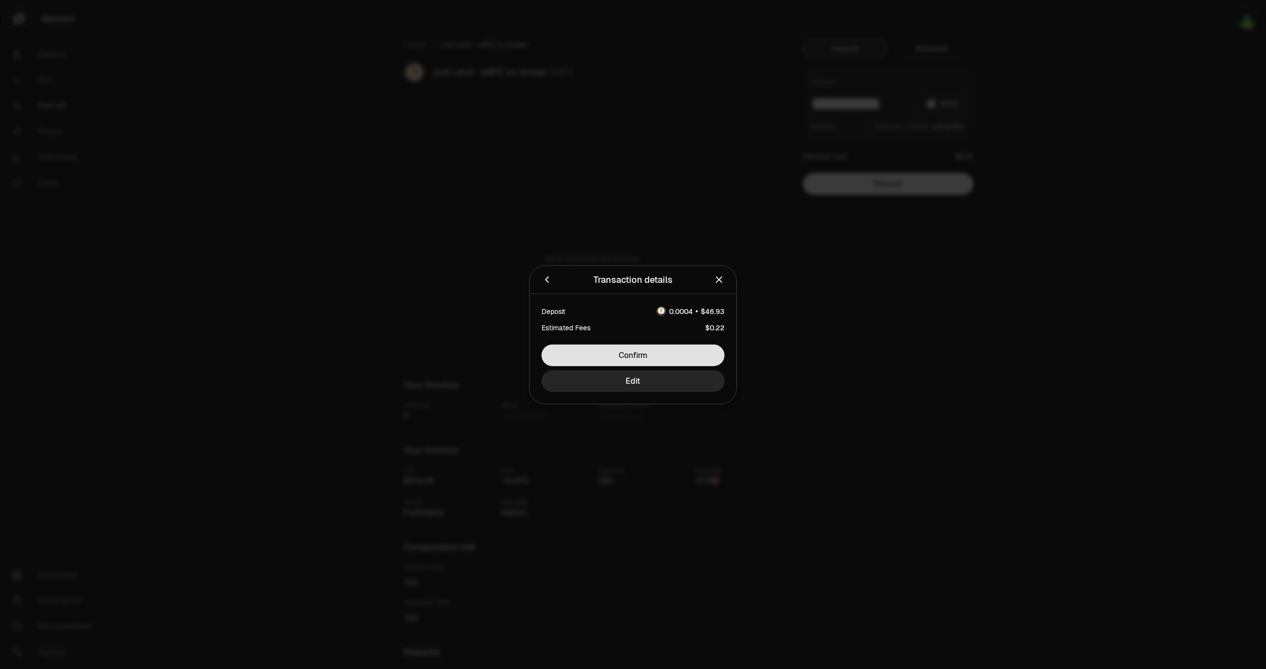
click at [642, 357] on button "Confirm" at bounding box center [633, 355] width 183 height 22
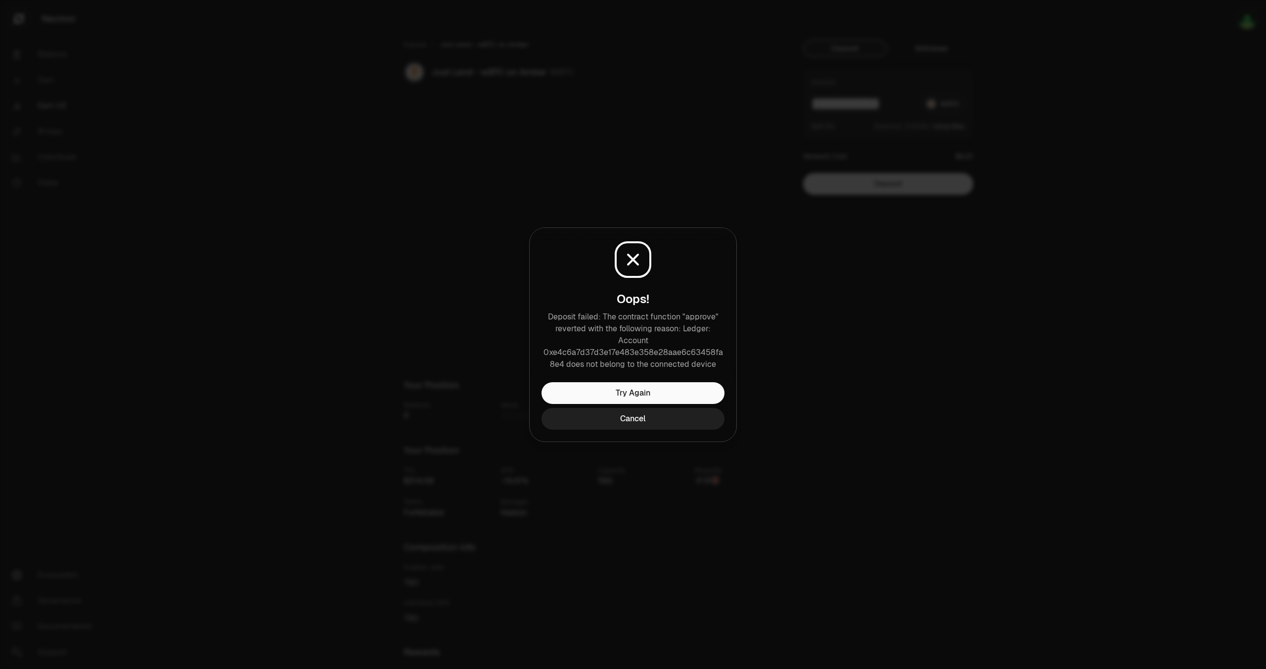
click at [653, 419] on button "Cancel" at bounding box center [633, 419] width 183 height 22
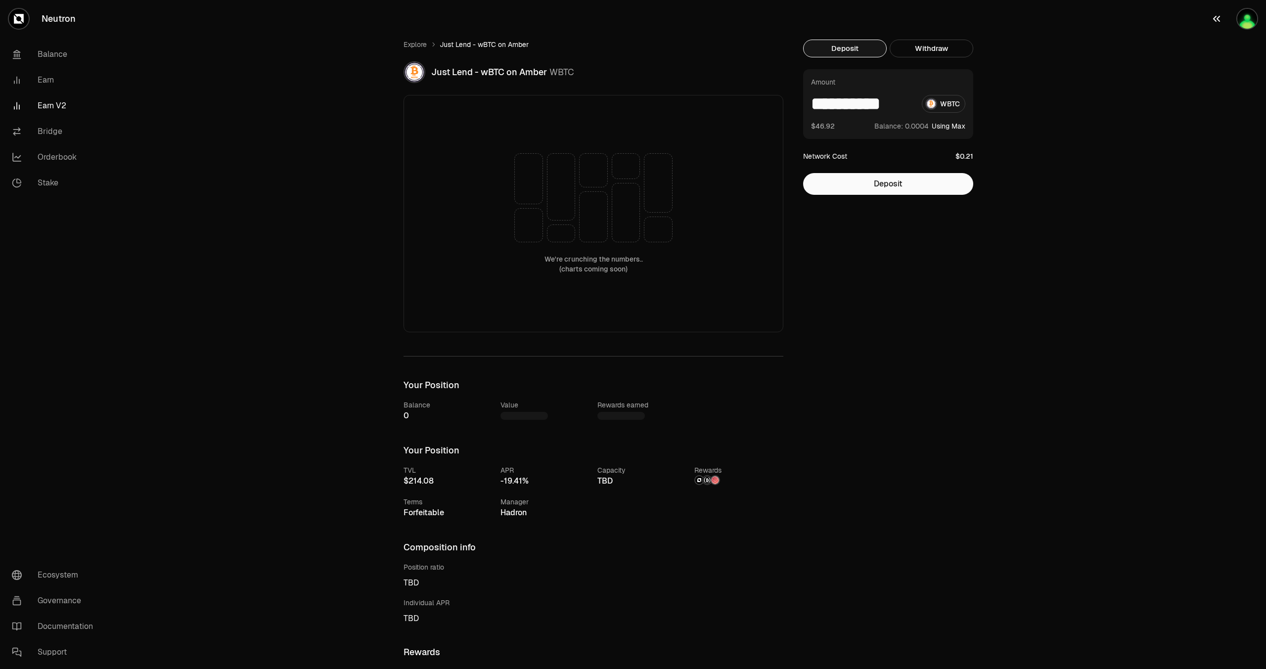
click at [1240, 13] on img "button" at bounding box center [1247, 19] width 20 height 20
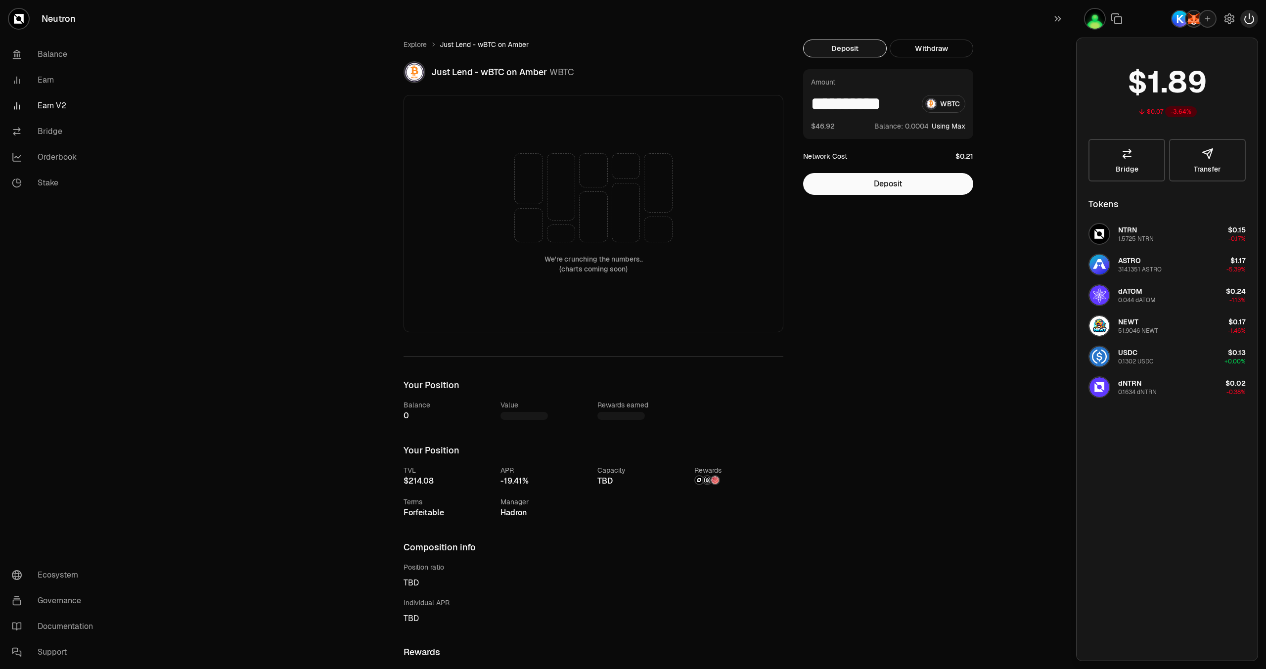
click at [1249, 20] on icon "button" at bounding box center [1249, 19] width 12 height 12
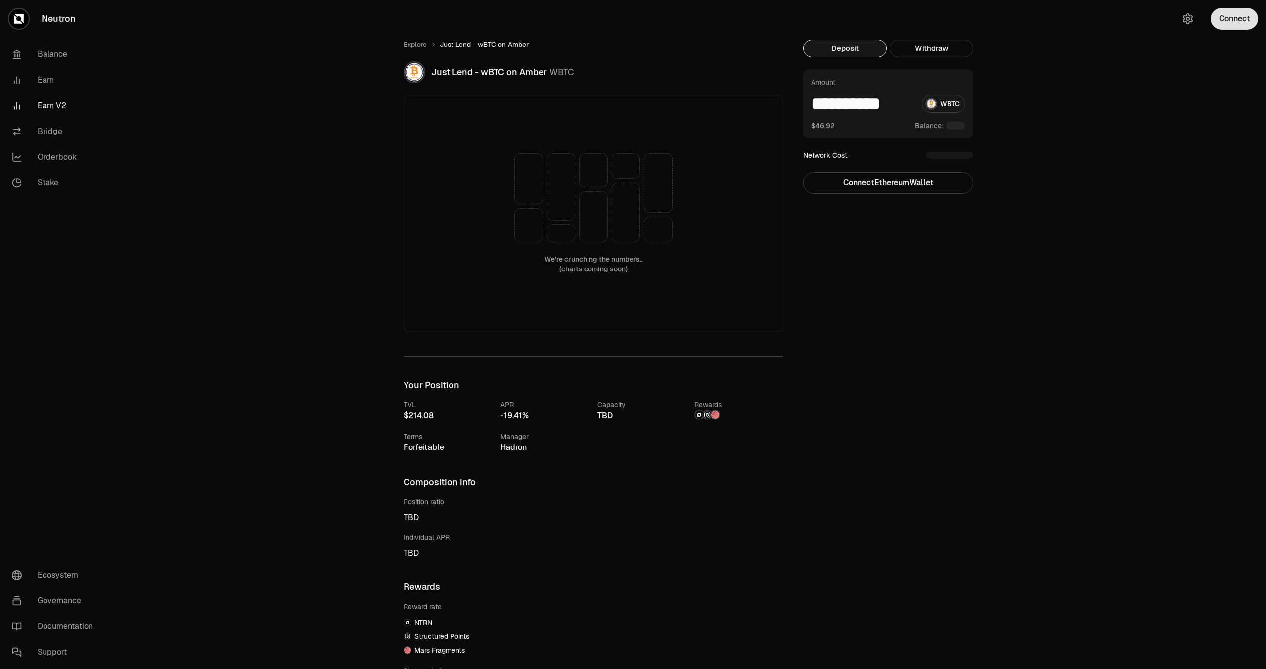
click at [1223, 13] on button "Connect" at bounding box center [1234, 19] width 47 height 22
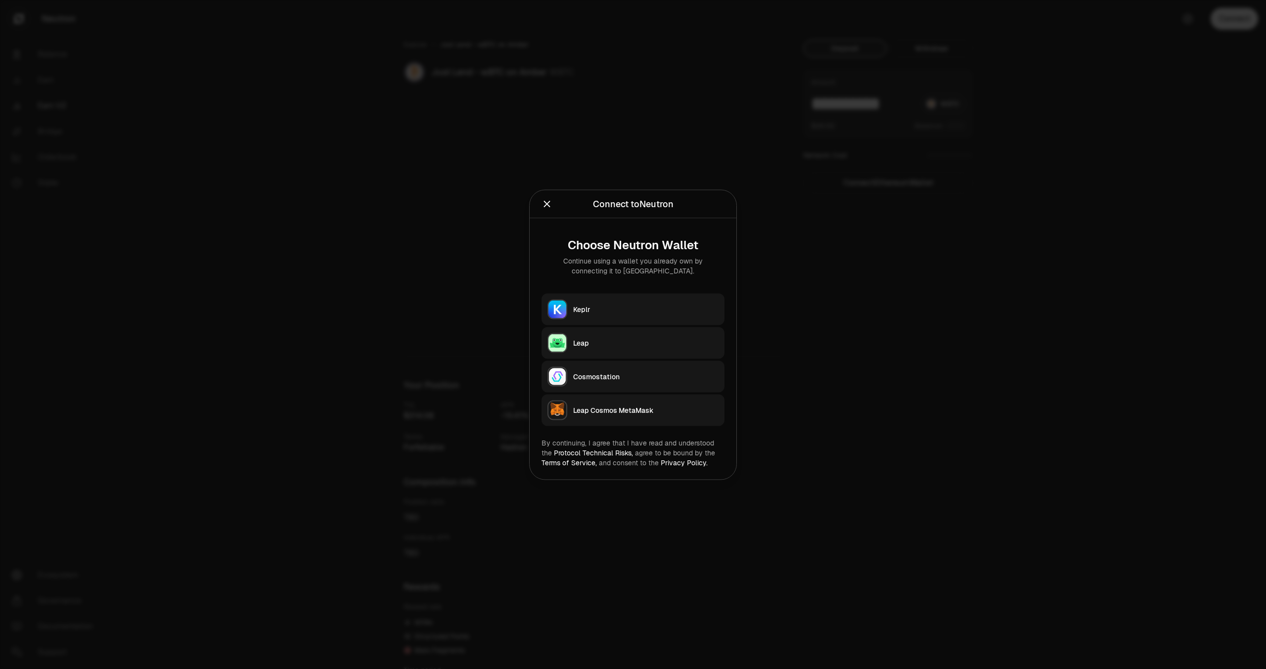
click at [642, 410] on div "Leap Cosmos MetaMask" at bounding box center [645, 410] width 145 height 10
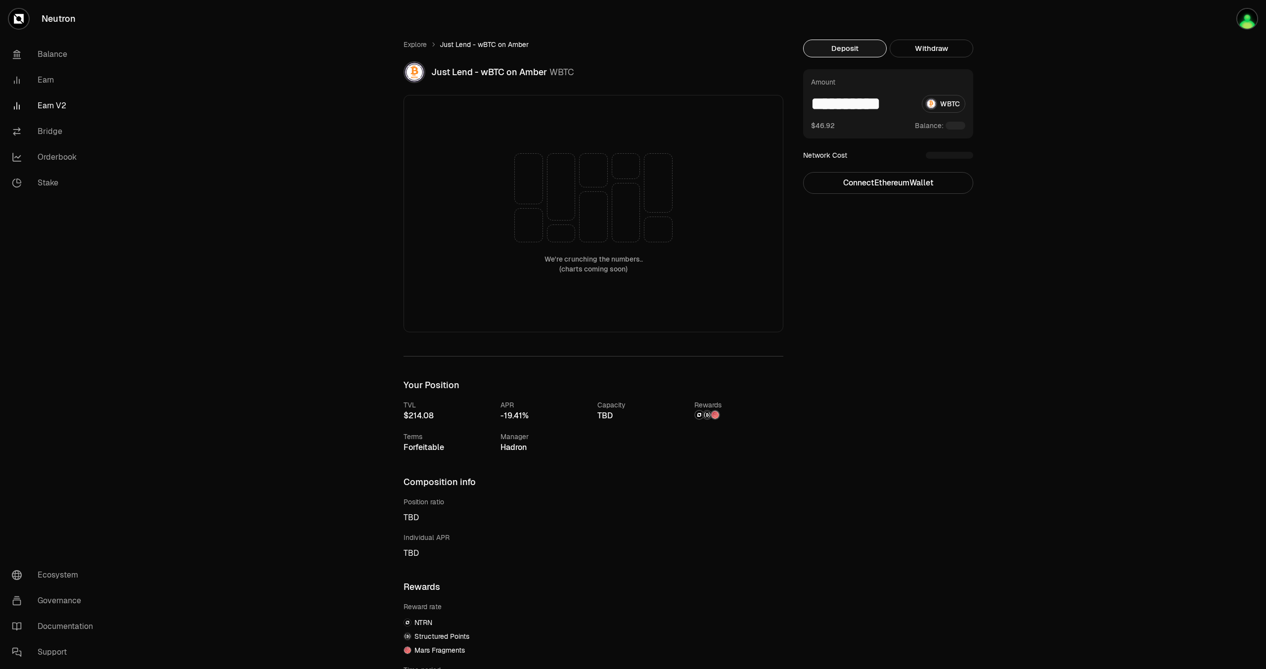
click at [942, 103] on div "**********" at bounding box center [888, 104] width 154 height 18
click at [910, 182] on button "Connect Ethereum Wallet" at bounding box center [888, 183] width 170 height 22
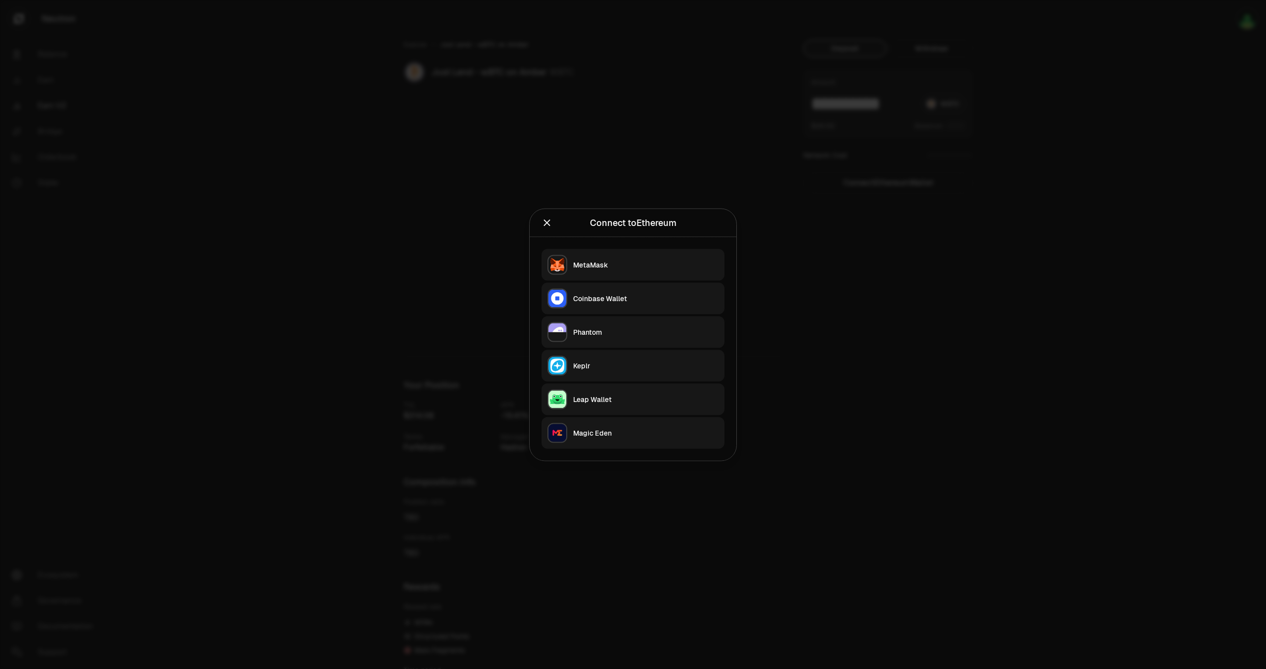
click at [1057, 65] on div at bounding box center [633, 334] width 1266 height 669
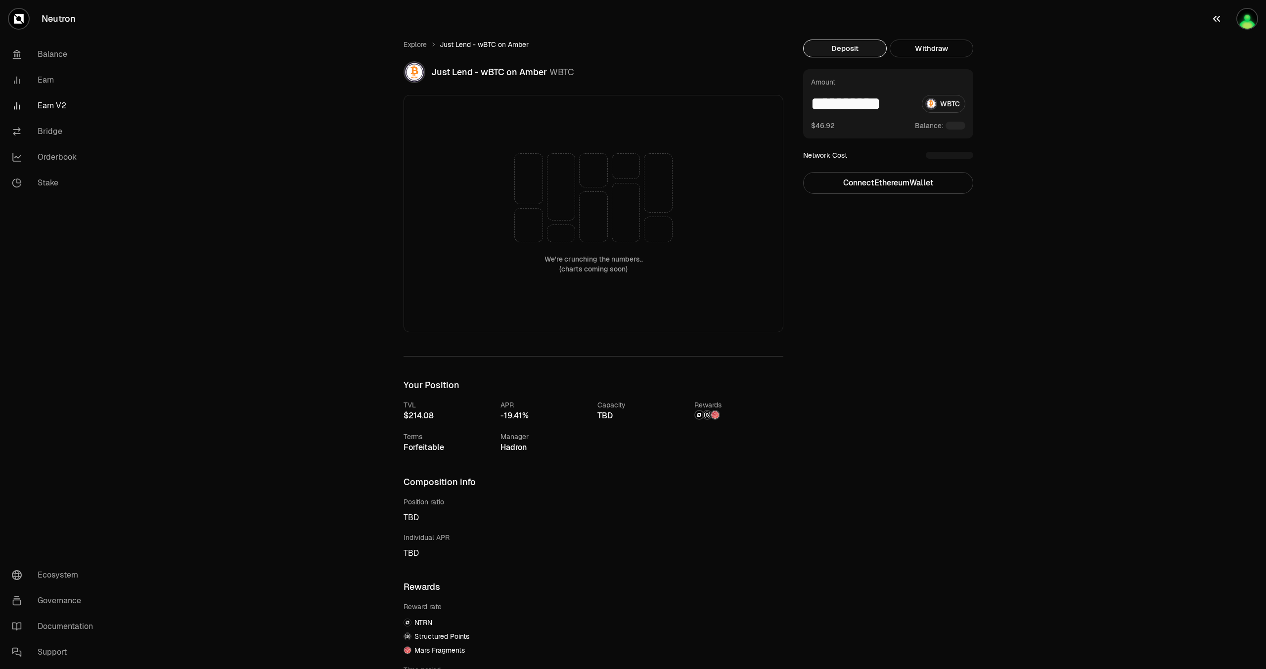
click at [1253, 19] on img "button" at bounding box center [1247, 19] width 20 height 20
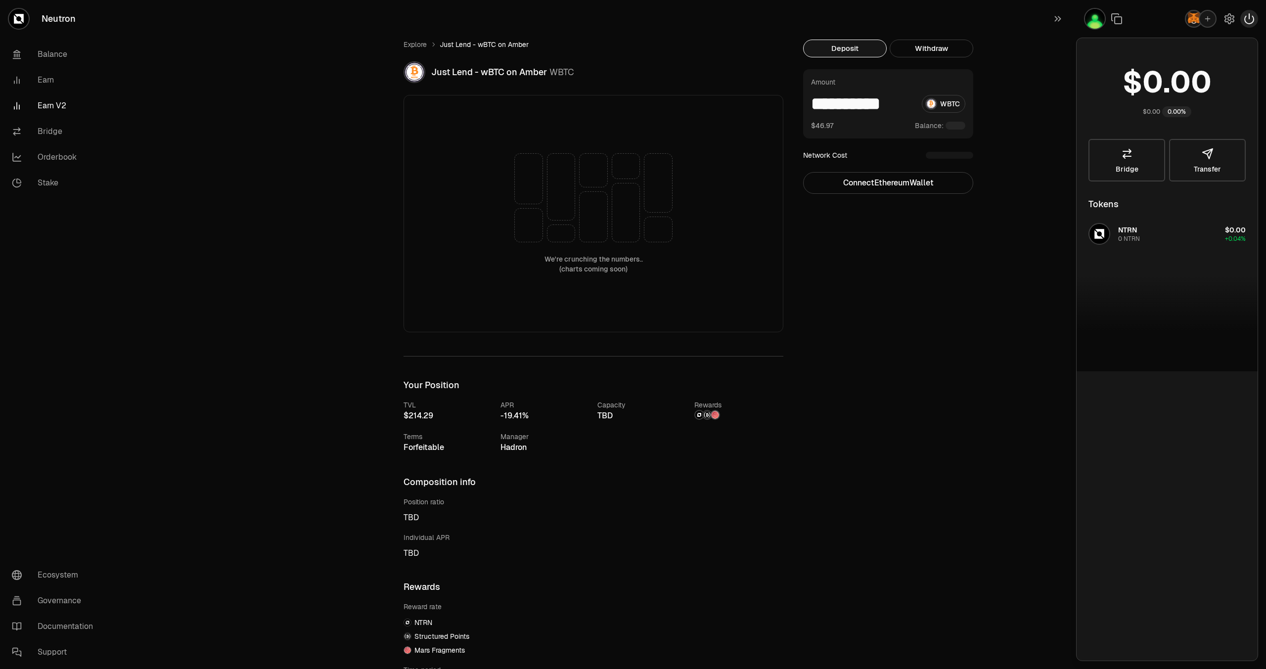
click at [1244, 20] on icon "button" at bounding box center [1249, 19] width 12 height 12
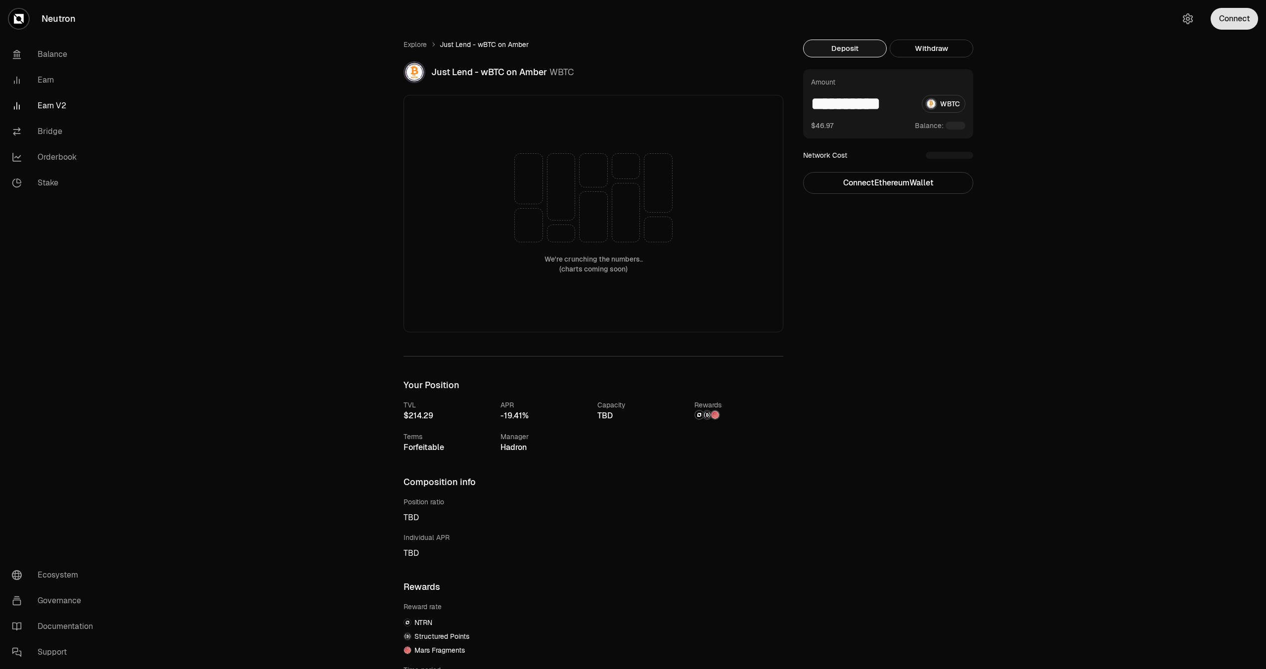
click at [1236, 20] on button "Connect" at bounding box center [1234, 19] width 47 height 22
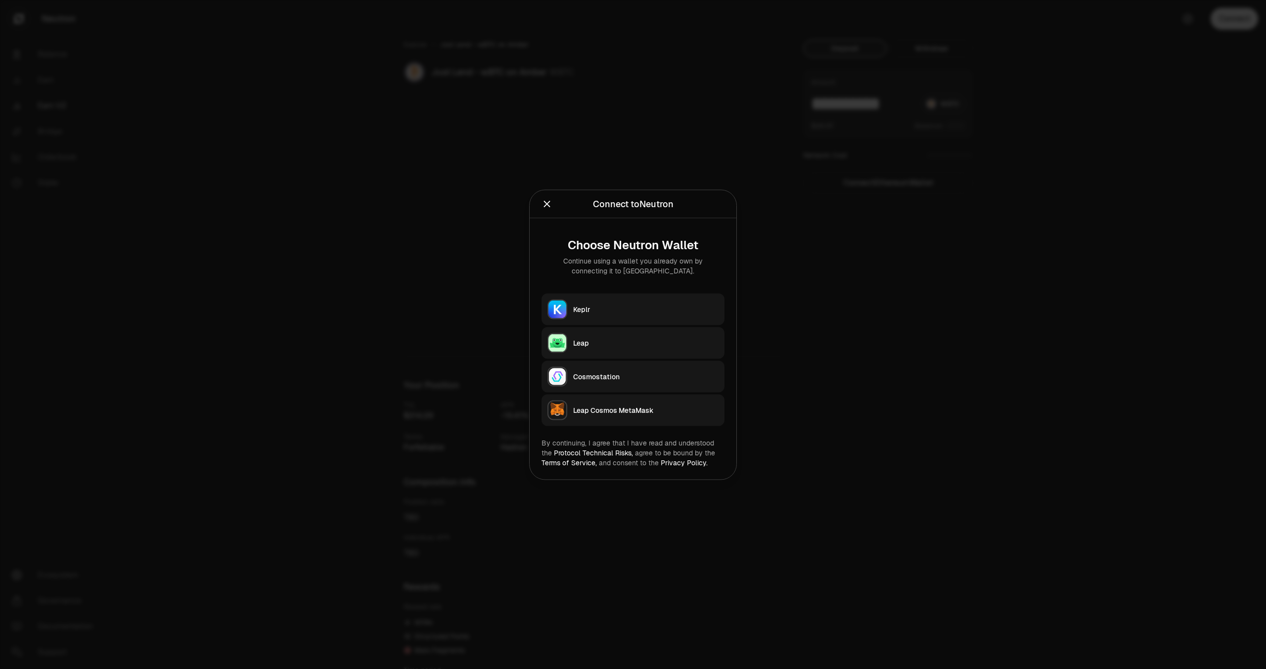
click at [650, 317] on button "Keplr" at bounding box center [633, 309] width 183 height 32
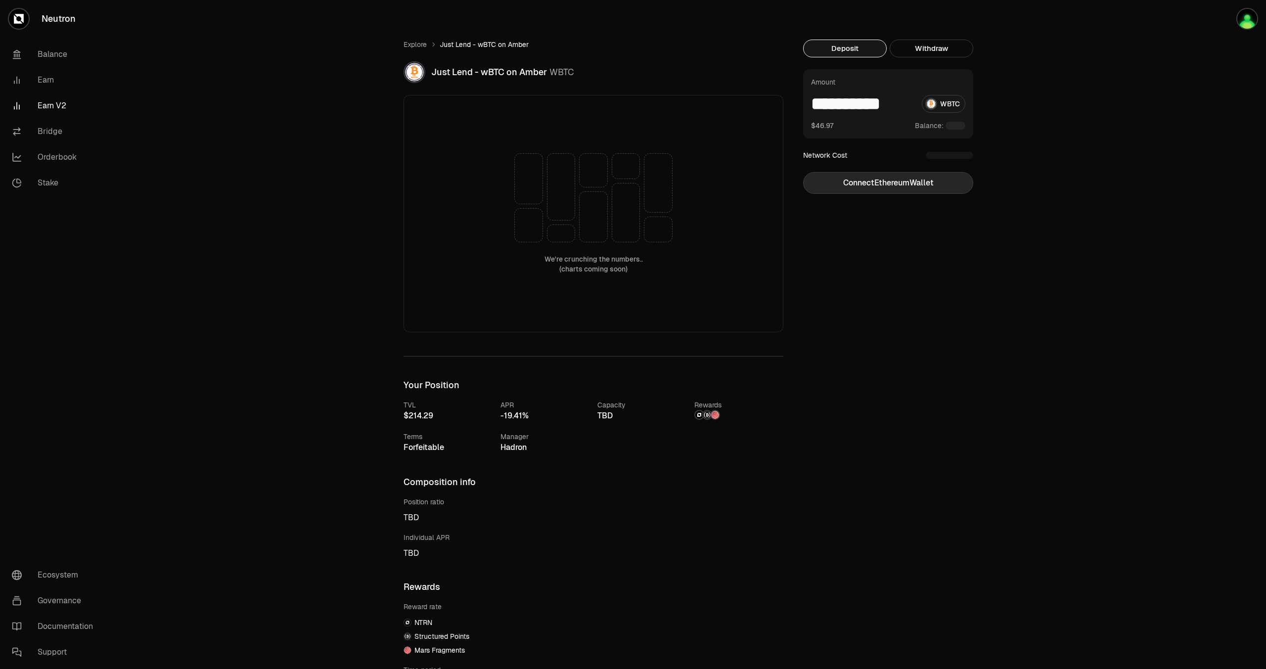
click at [895, 176] on button "Connect Ethereum Wallet" at bounding box center [888, 183] width 170 height 22
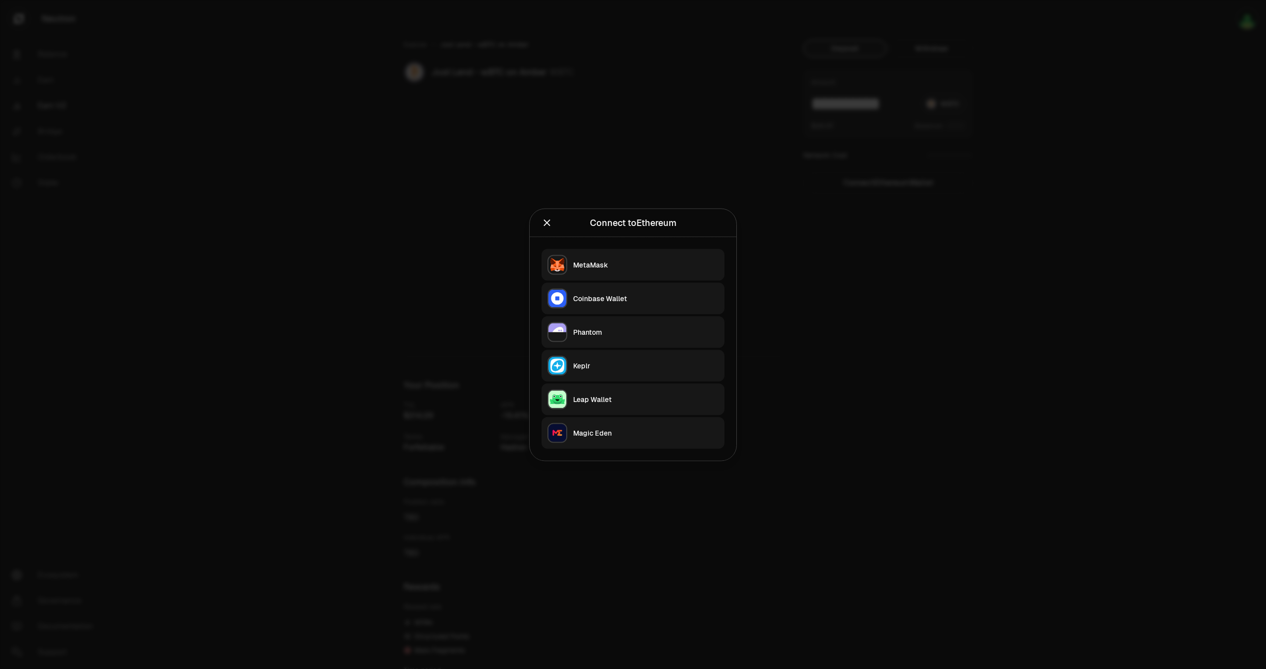
click at [617, 264] on div "MetaMask" at bounding box center [645, 265] width 145 height 10
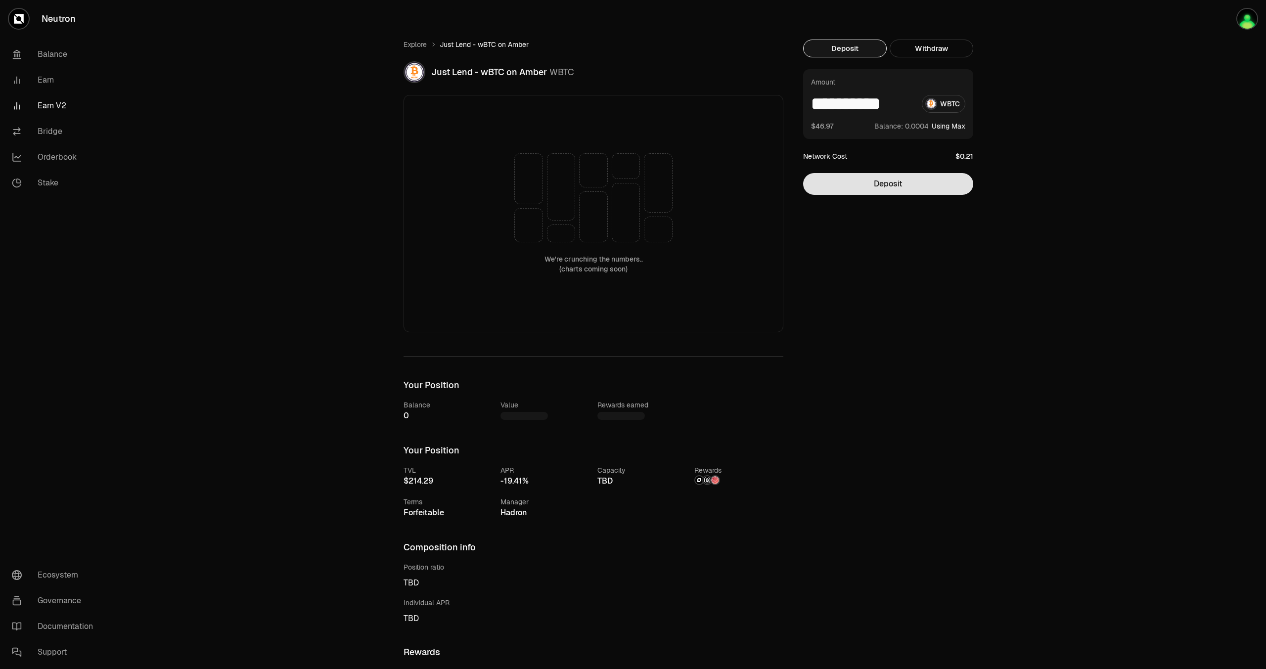
click at [872, 189] on button "Deposit" at bounding box center [888, 184] width 170 height 22
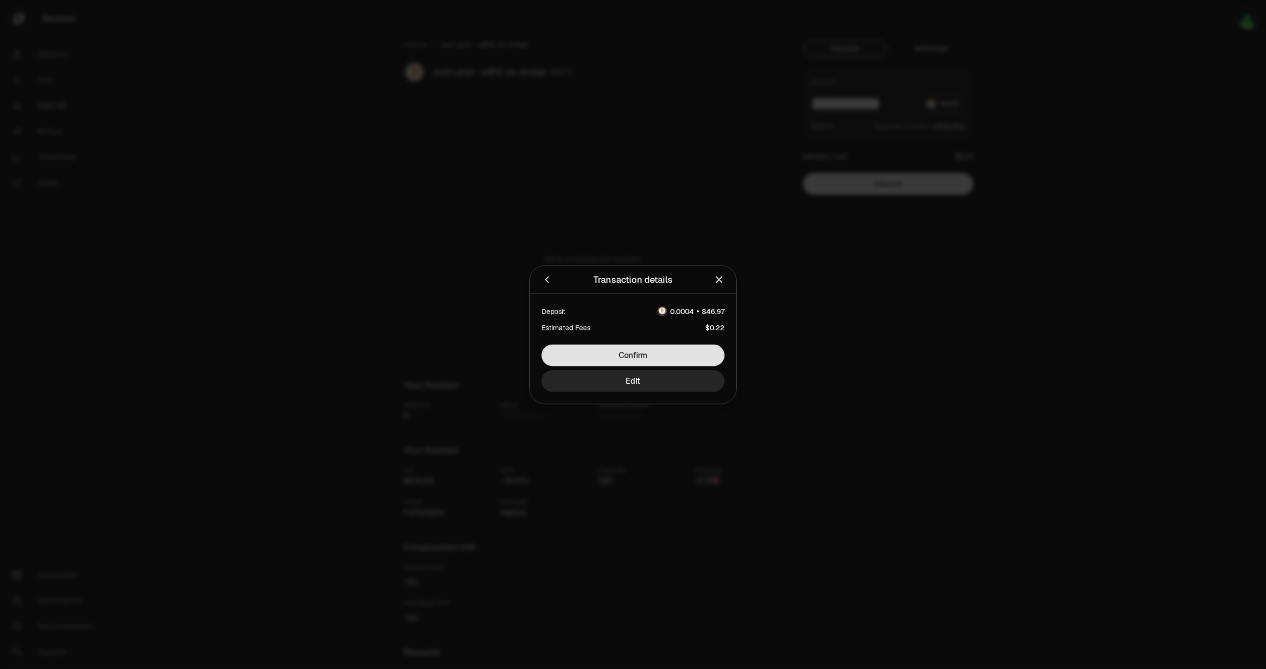
click at [673, 357] on button "Confirm" at bounding box center [633, 355] width 183 height 22
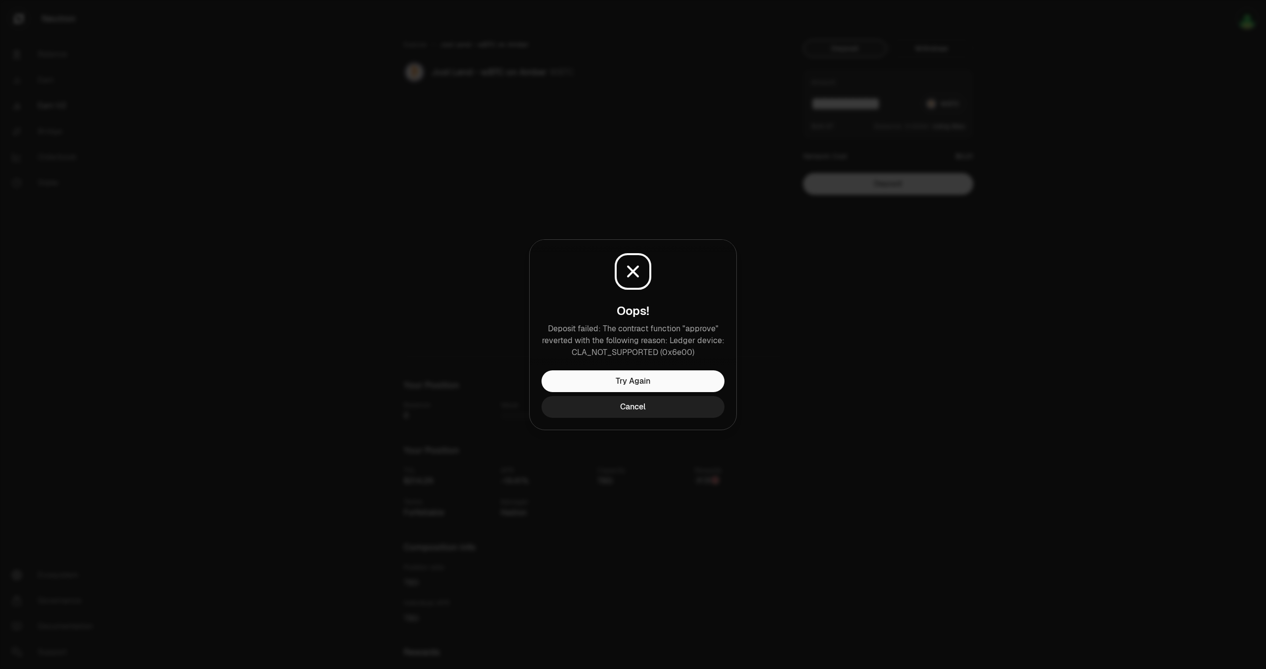
click at [641, 409] on button "Cancel" at bounding box center [633, 407] width 183 height 22
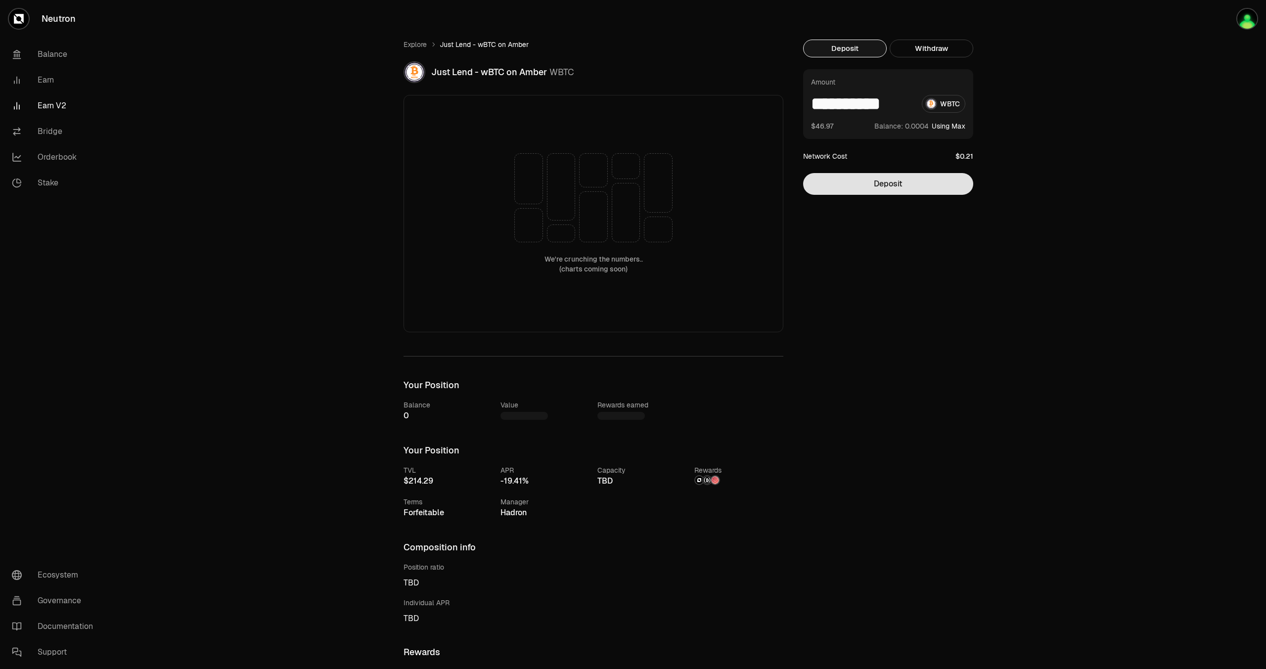
click at [876, 184] on button "Deposit" at bounding box center [888, 184] width 170 height 22
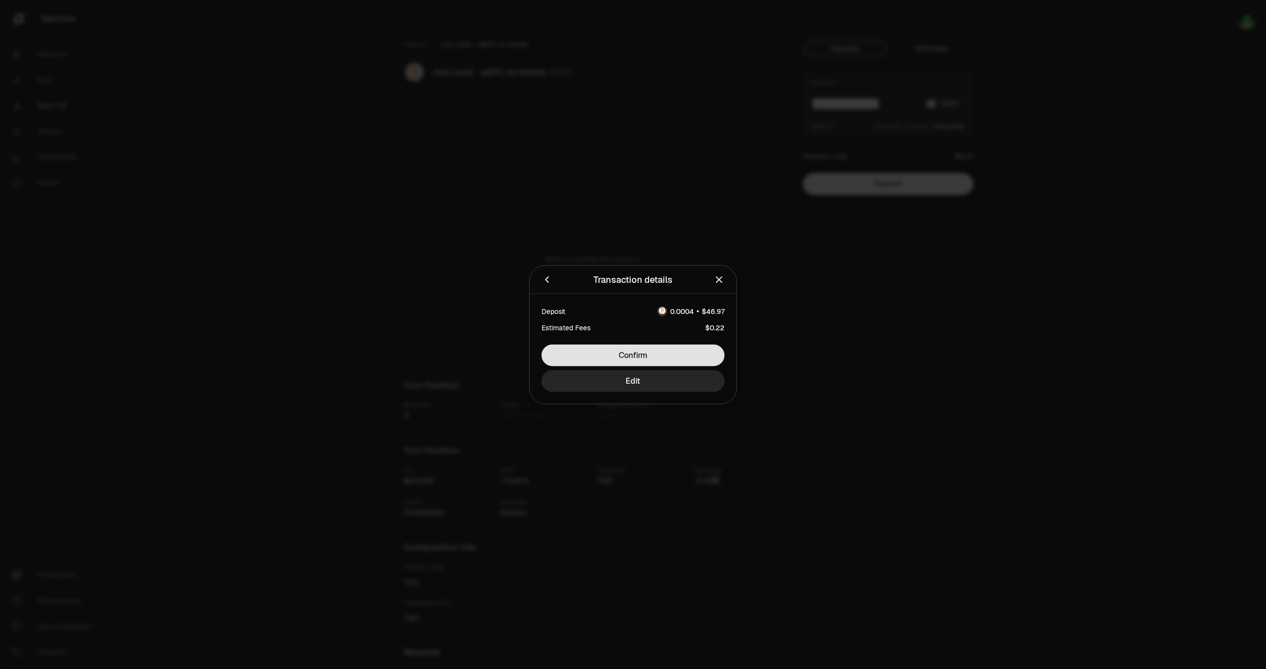
click at [661, 362] on button "Confirm" at bounding box center [633, 355] width 183 height 22
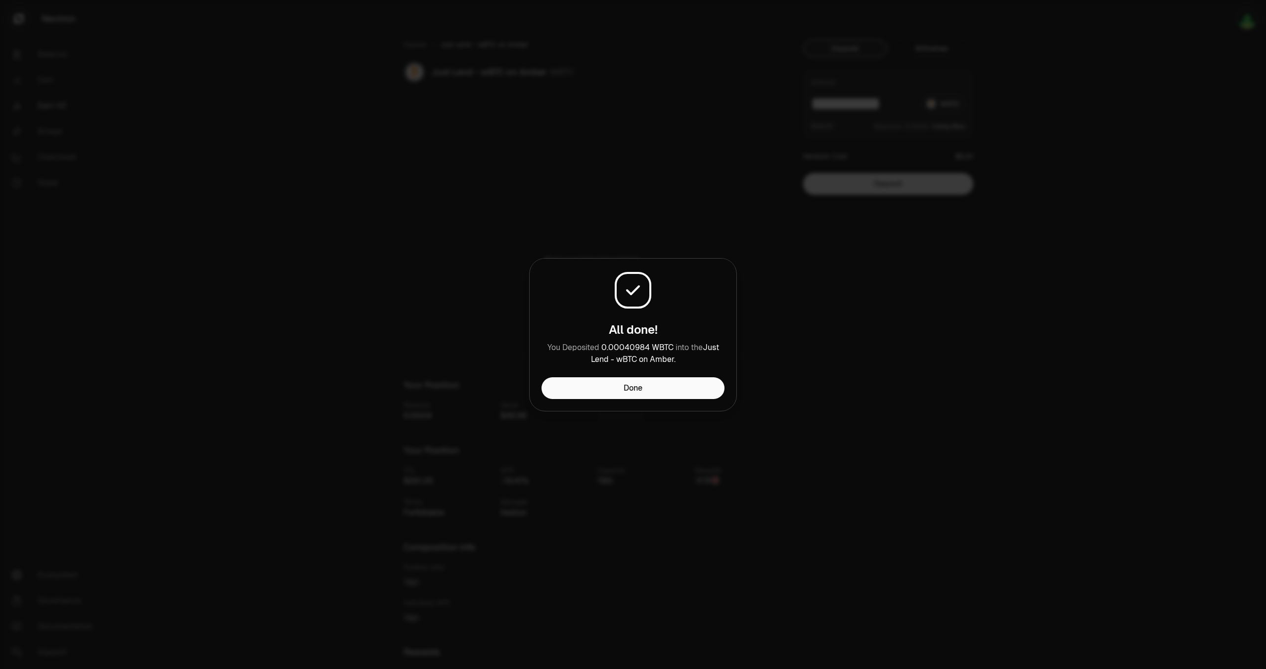
click at [651, 375] on div "All done! You Deposited 0.00040984 WBTC into the Just Lend - wBTC on Amber ." at bounding box center [633, 318] width 207 height 119
click at [635, 392] on button "Done" at bounding box center [633, 388] width 183 height 22
